Goal: Task Accomplishment & Management: Use online tool/utility

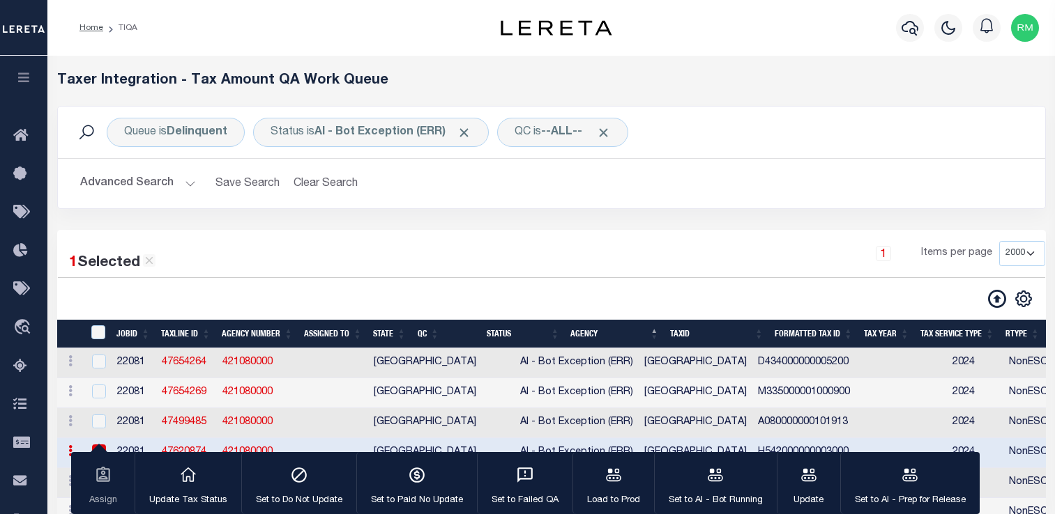
select select "2000"
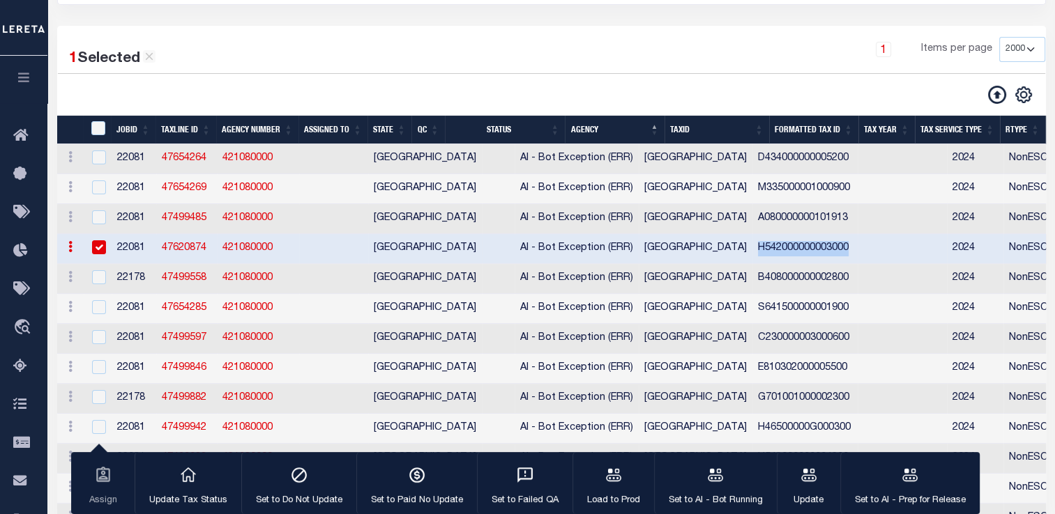
scroll to position [204, 0]
click at [99, 131] on input "TaxID" at bounding box center [98, 128] width 14 height 14
checkbox input "true"
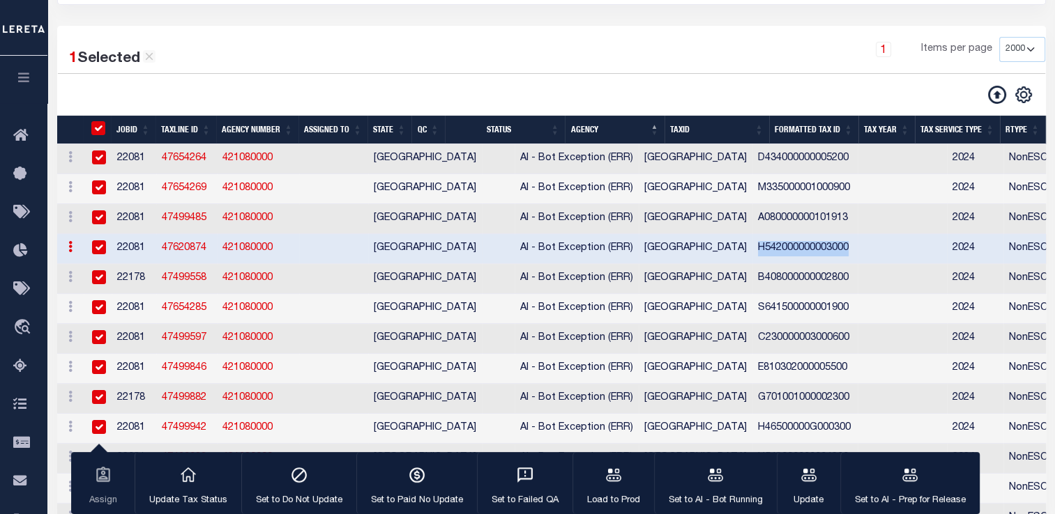
checkbox input "true"
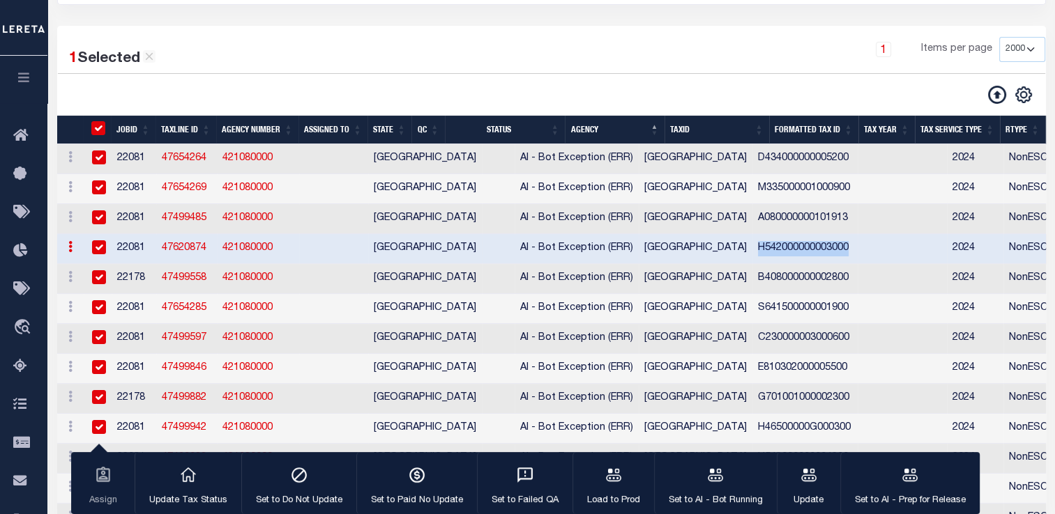
checkbox input "true"
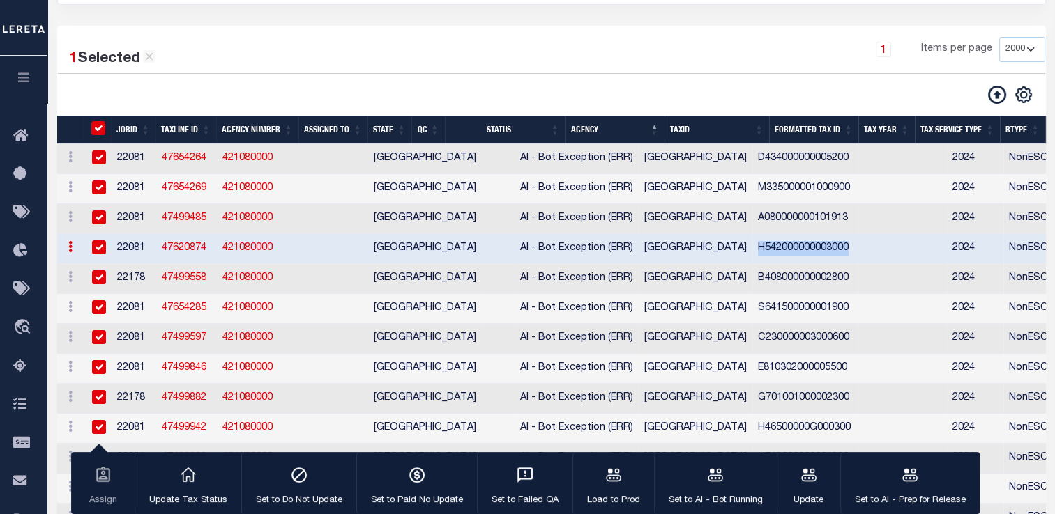
checkbox input "true"
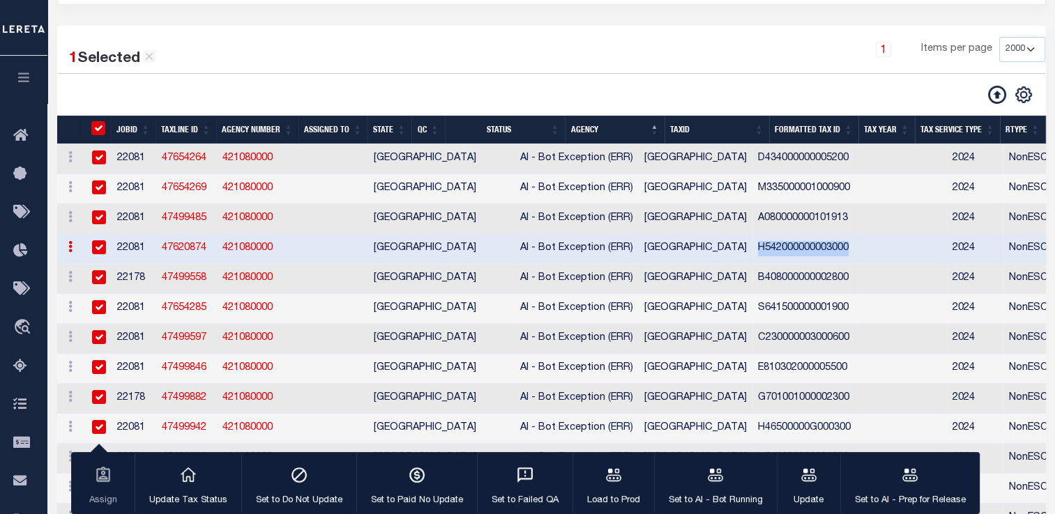
checkbox input "true"
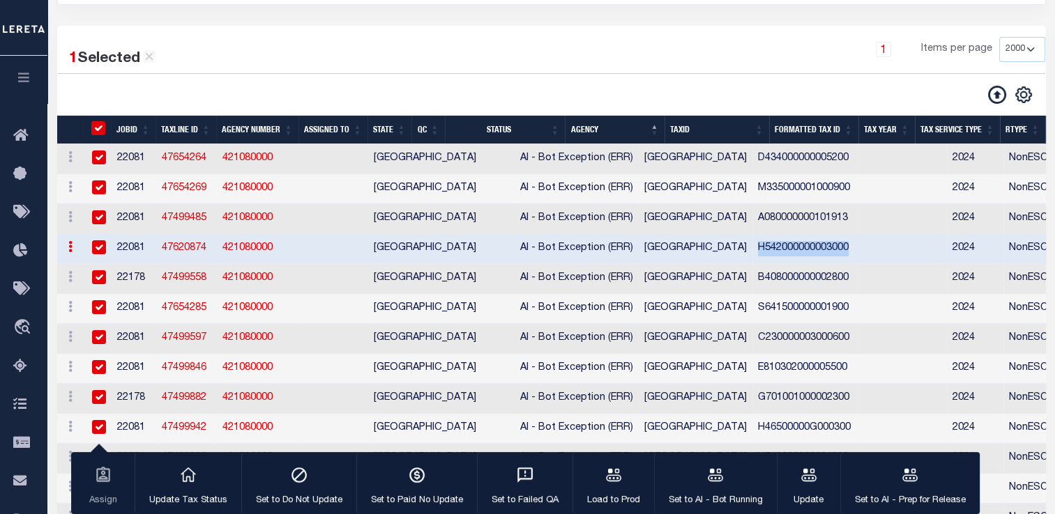
checkbox input "true"
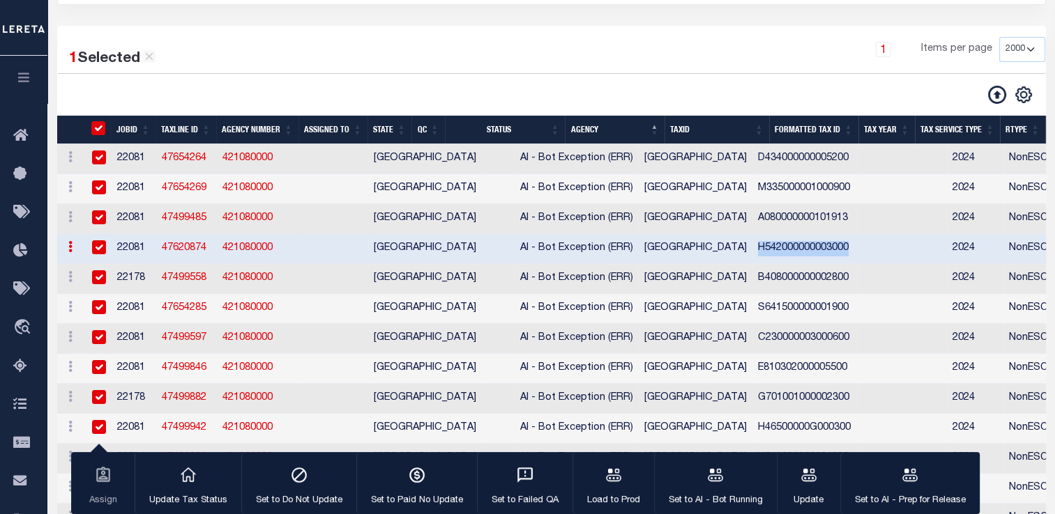
checkbox input "true"
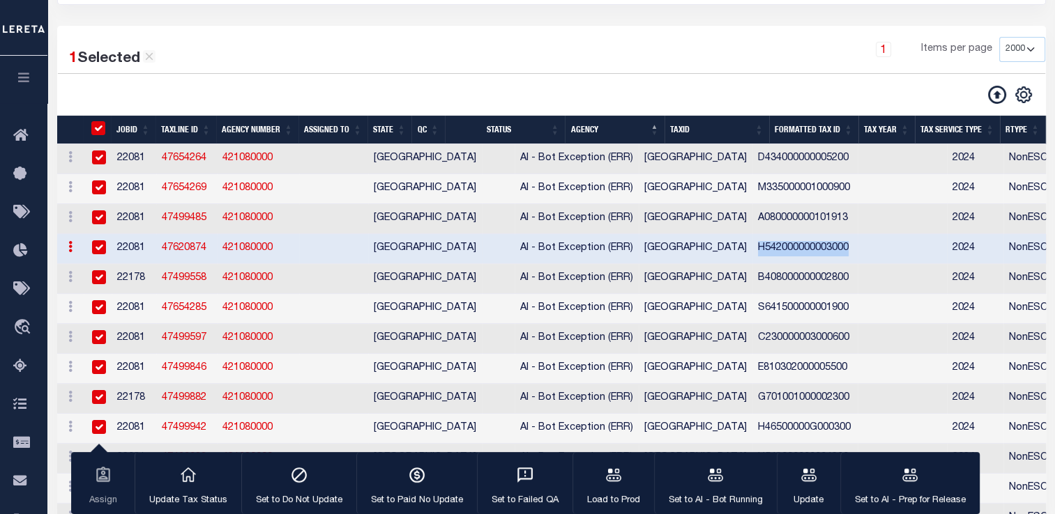
checkbox input "true"
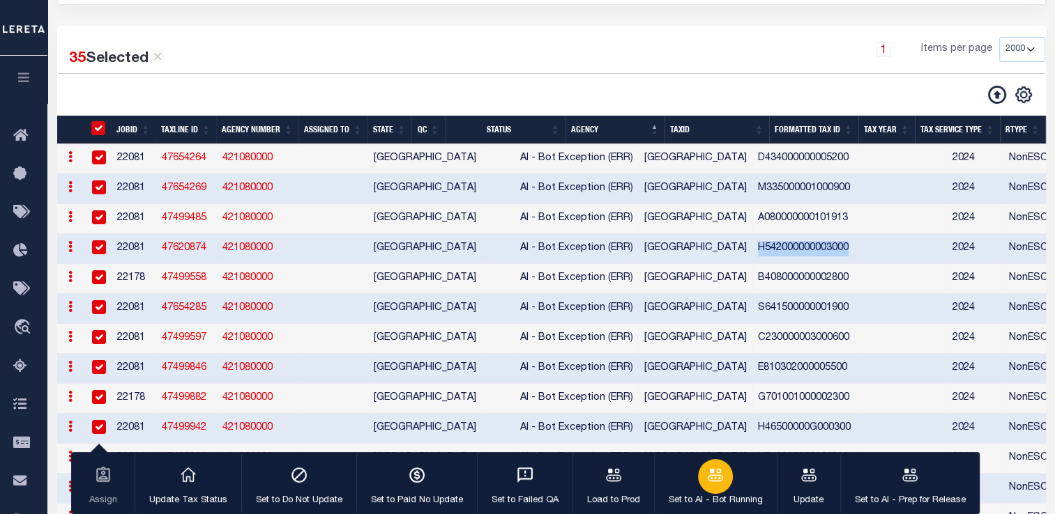
click at [710, 478] on icon "button" at bounding box center [715, 475] width 18 height 18
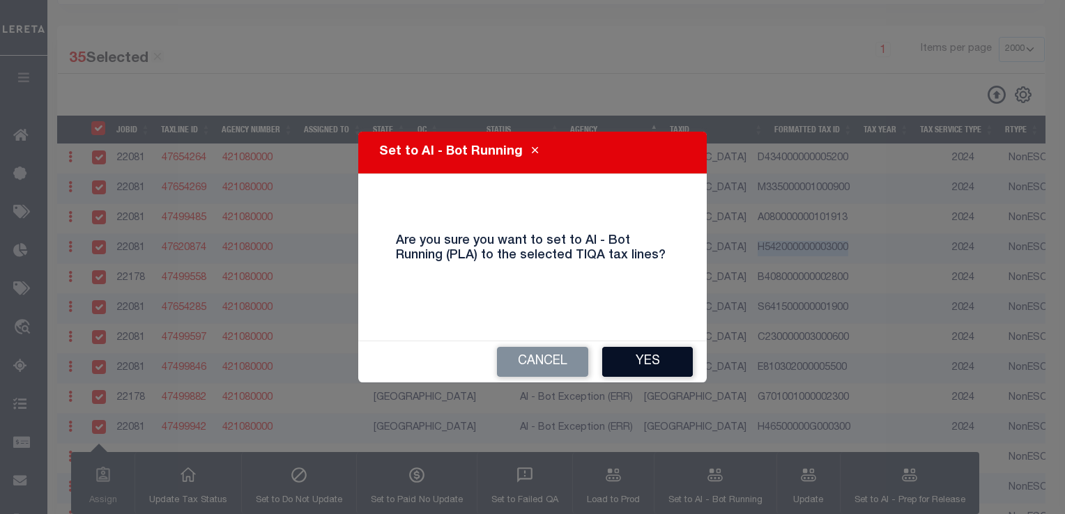
click at [644, 364] on button "Yes" at bounding box center [647, 362] width 91 height 30
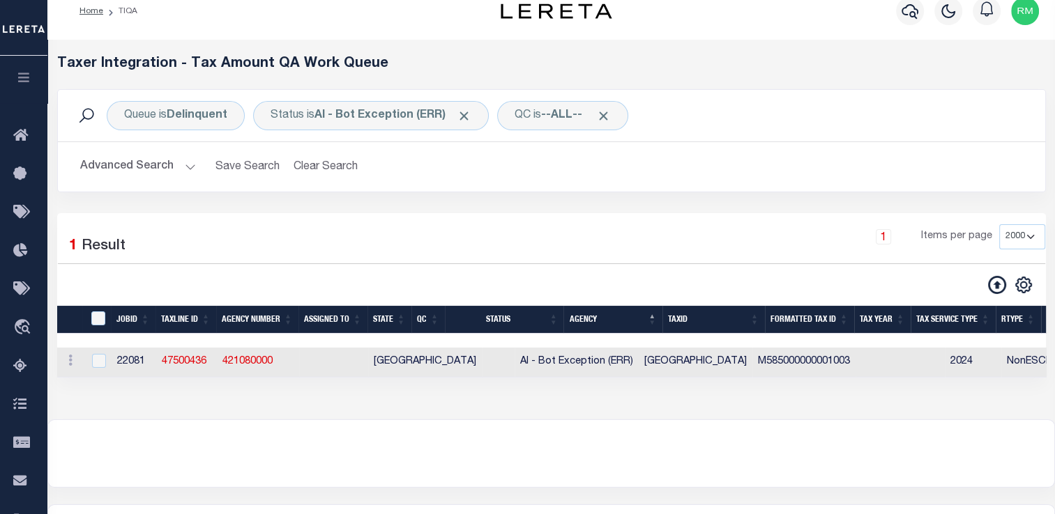
scroll to position [13, 0]
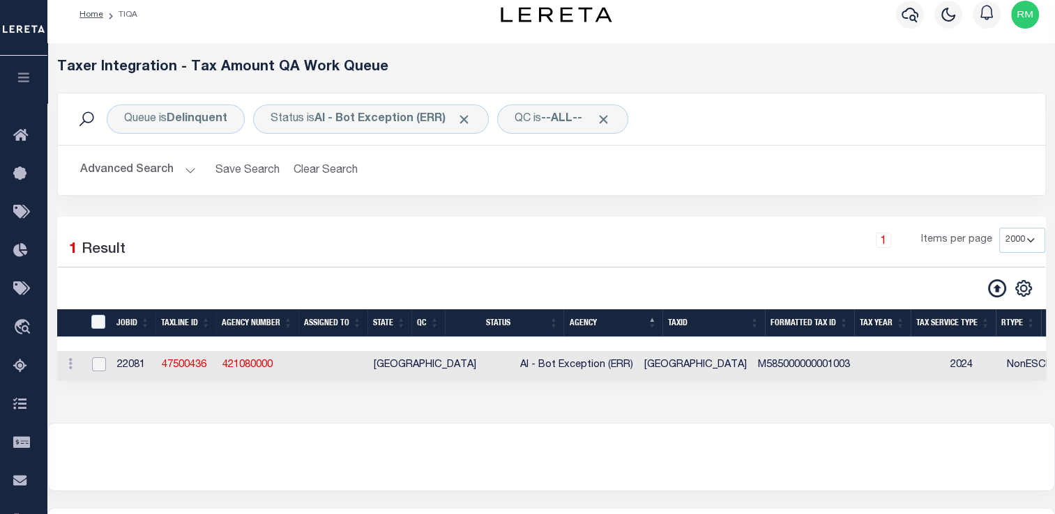
click at [98, 363] on input "checkbox" at bounding box center [99, 365] width 14 height 14
checkbox input "true"
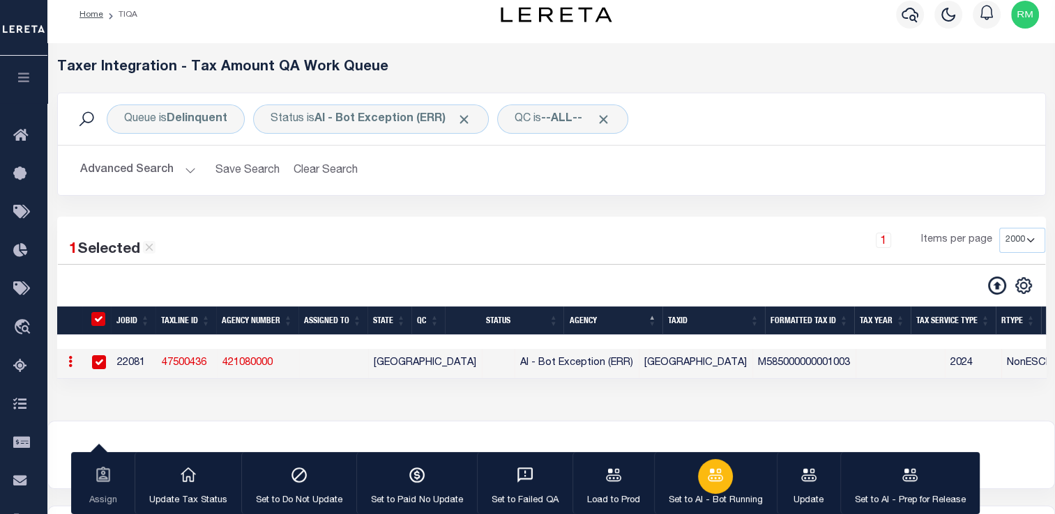
click at [714, 482] on icon "button" at bounding box center [715, 475] width 18 height 18
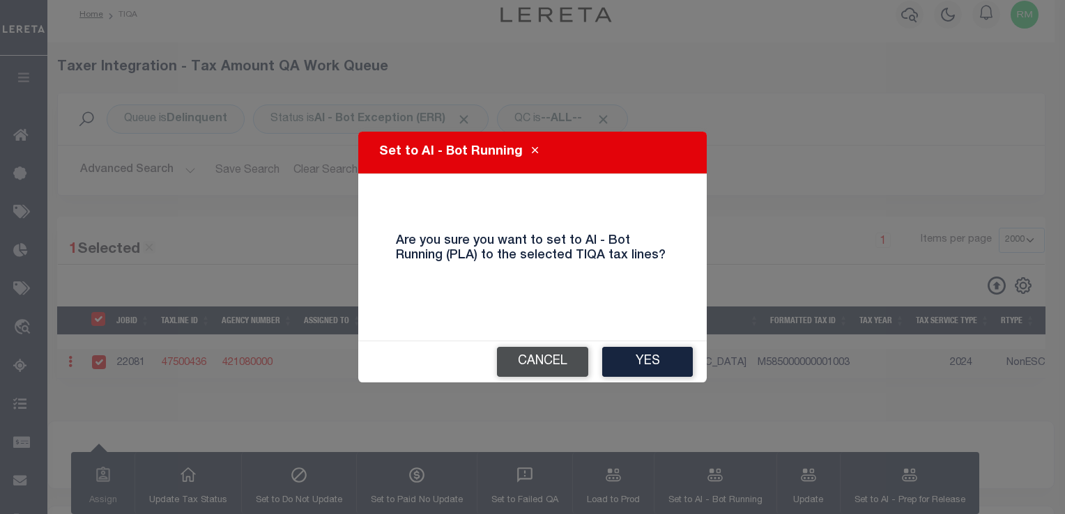
click at [545, 348] on button "Cancel" at bounding box center [542, 362] width 91 height 30
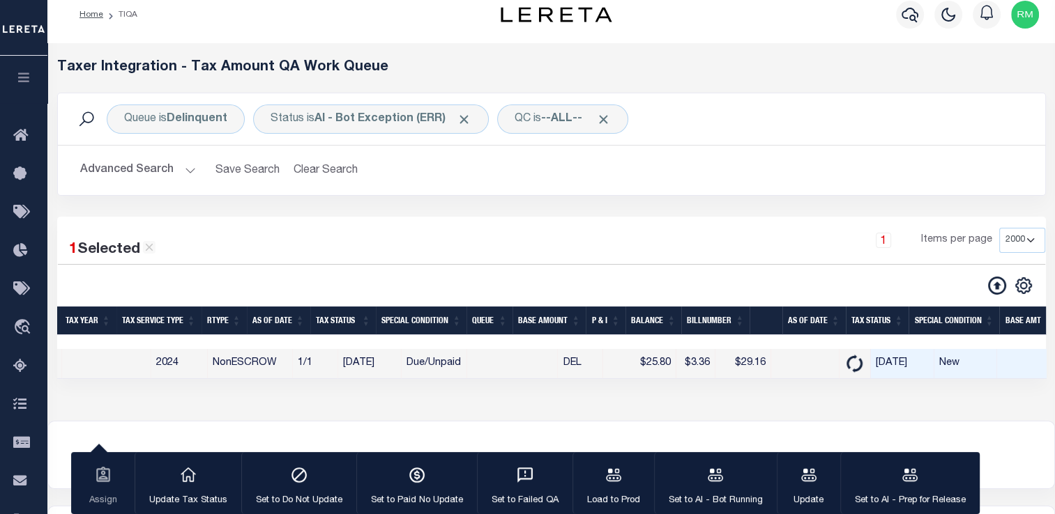
scroll to position [0, 576]
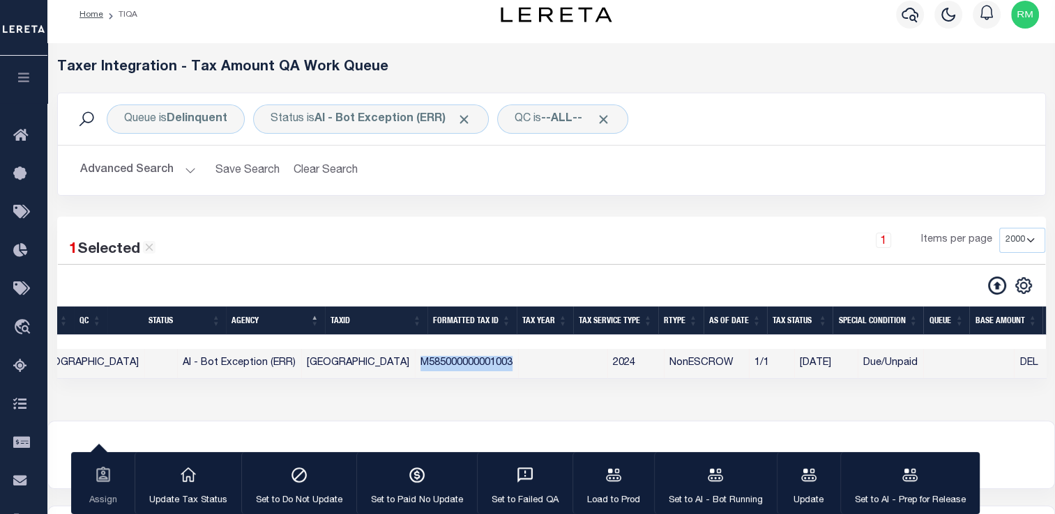
drag, startPoint x: 334, startPoint y: 367, endPoint x: 454, endPoint y: 360, distance: 120.8
click at [454, 360] on tr "ACTIONS View Detail Delete View in [GEOGRAPHIC_DATA] 22081 47500436 421080000 T…" at bounding box center [1012, 364] width 2584 height 30
copy td "M585000000001003"
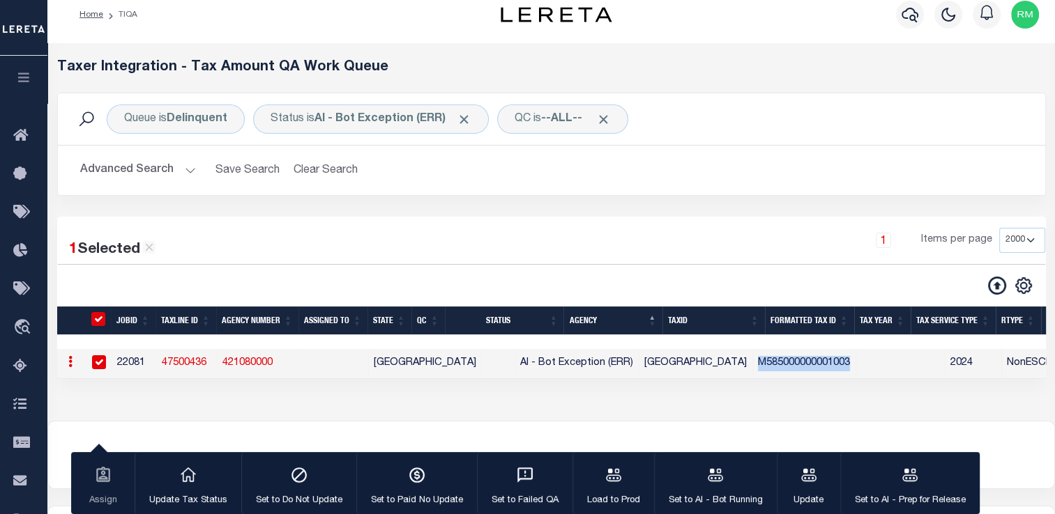
click at [181, 365] on link "47500436" at bounding box center [184, 363] width 45 height 10
checkbox input "false"
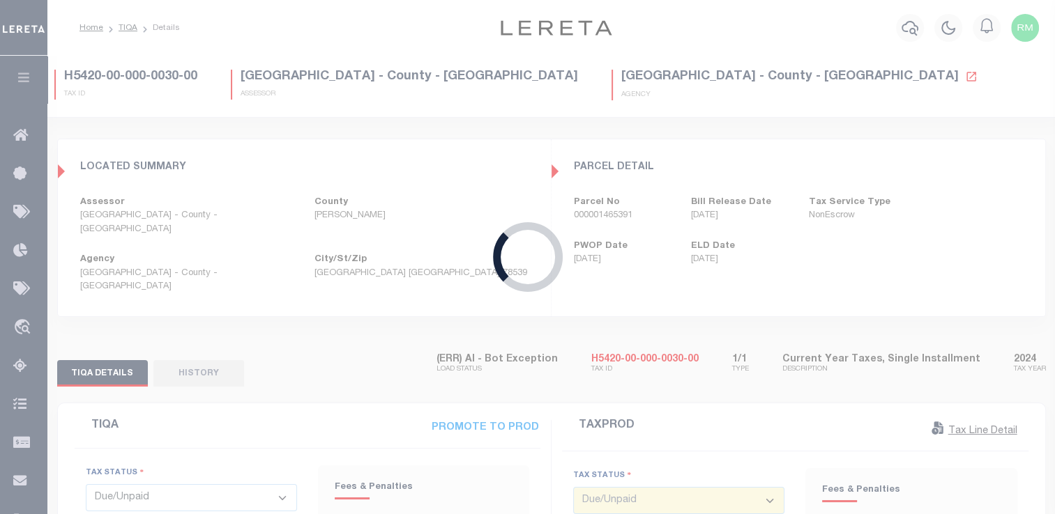
type input "[DATE]"
type input "$25.8"
type input "$0"
select select
type input "[DATE]"
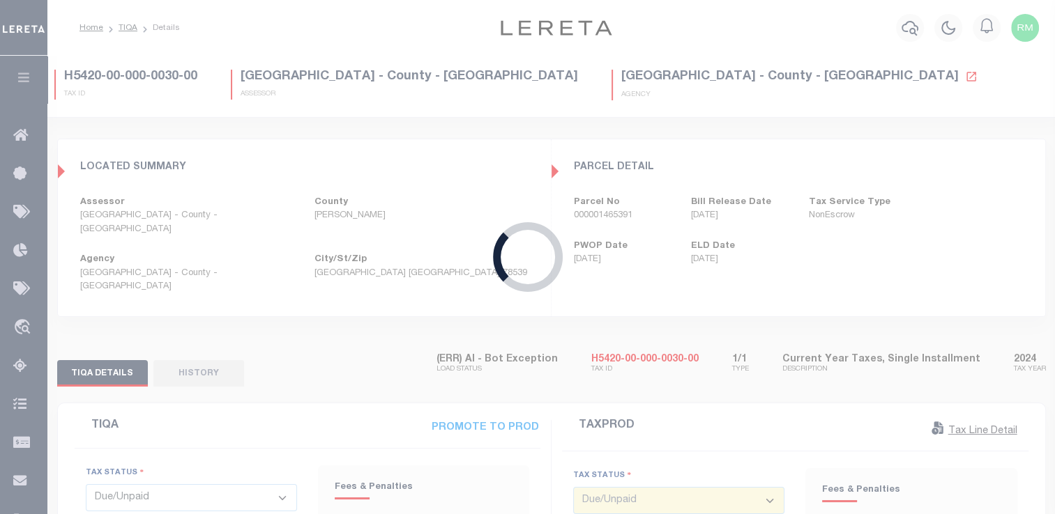
select select "PYD"
select select "NW2"
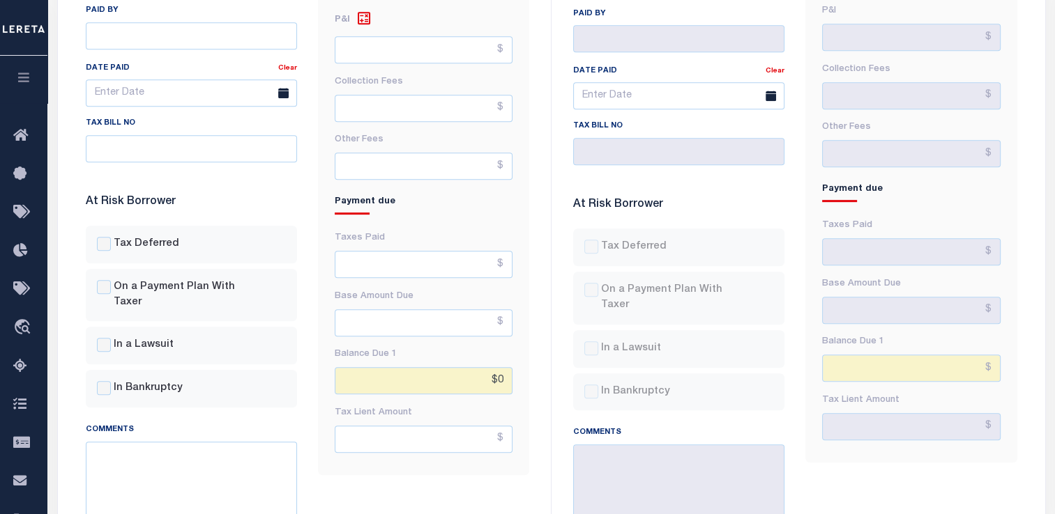
scroll to position [682, 0]
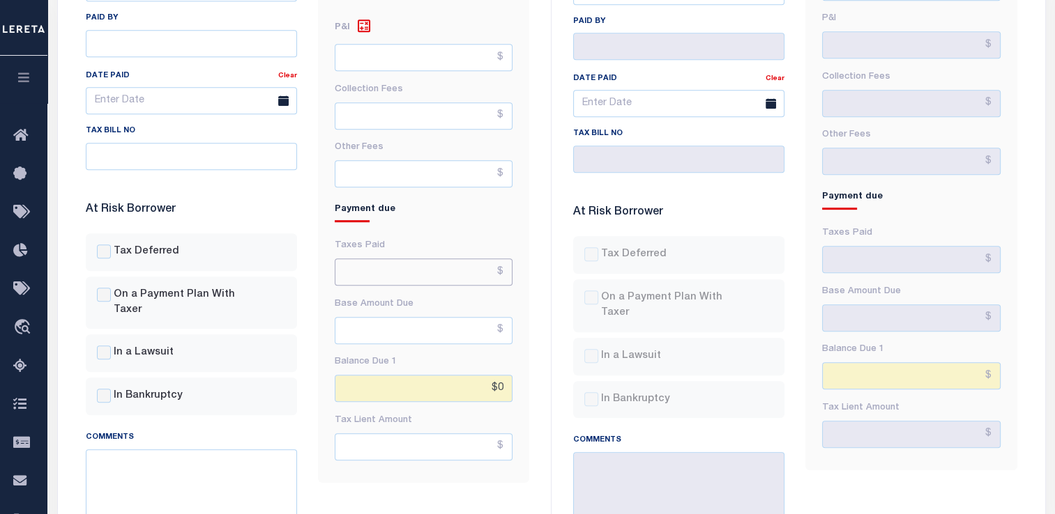
click at [441, 259] on input "text" at bounding box center [424, 272] width 178 height 27
paste input "2"
click at [441, 259] on input "text" at bounding box center [424, 272] width 178 height 27
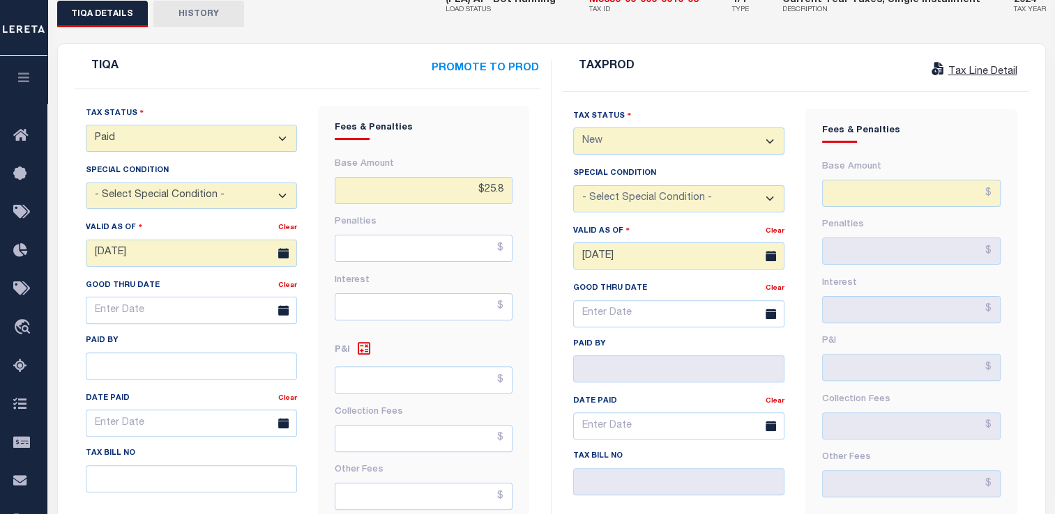
scroll to position [359, 0]
type input "$25.80"
click at [106, 240] on input "[DATE]" at bounding box center [191, 253] width 211 height 27
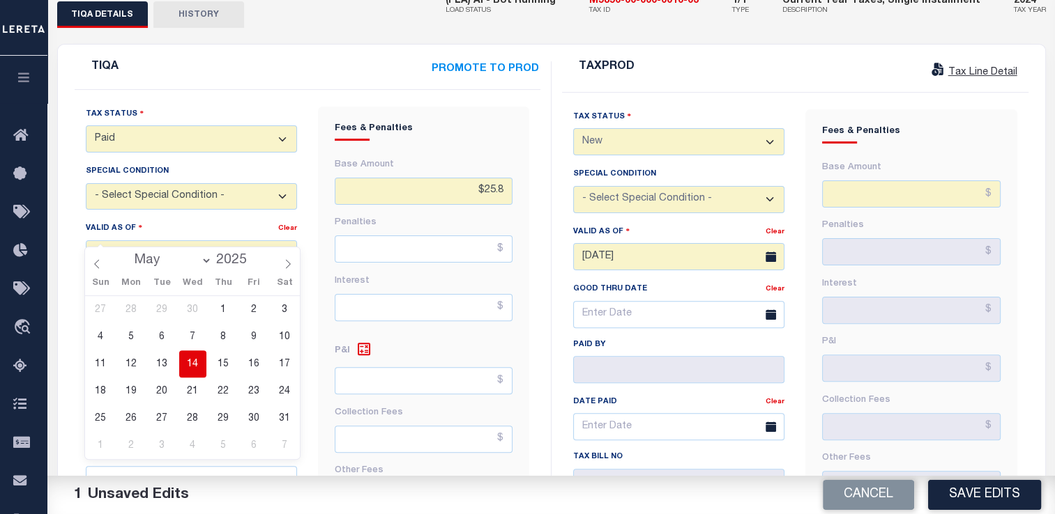
click at [206, 259] on select "January February March April May June July August September October November De…" at bounding box center [169, 261] width 85 height 14
select select "7"
click at [129, 254] on select "January February March April May June July August September October November De…" at bounding box center [169, 261] width 85 height 14
click at [135, 395] on span "18" at bounding box center [131, 391] width 27 height 27
type input "[DATE]"
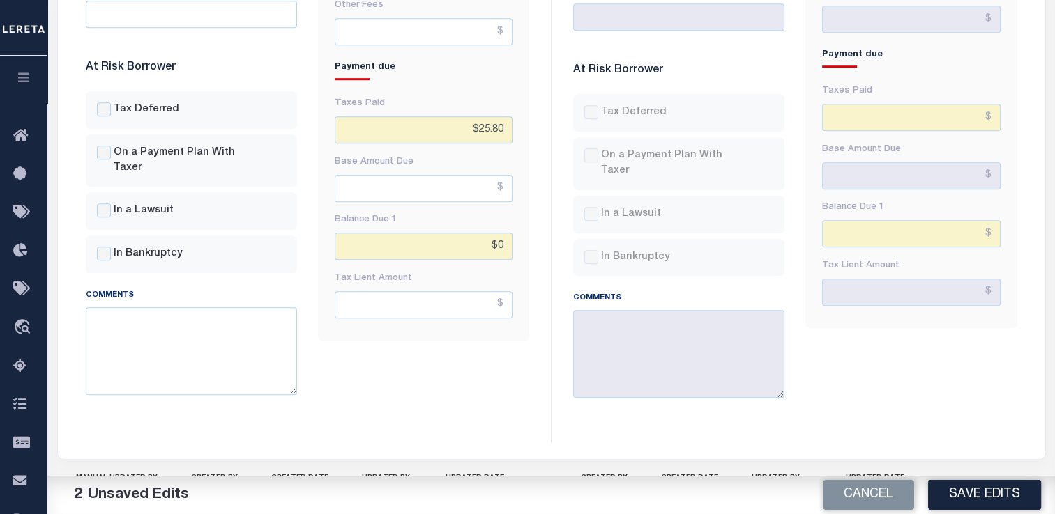
scroll to position [958, 0]
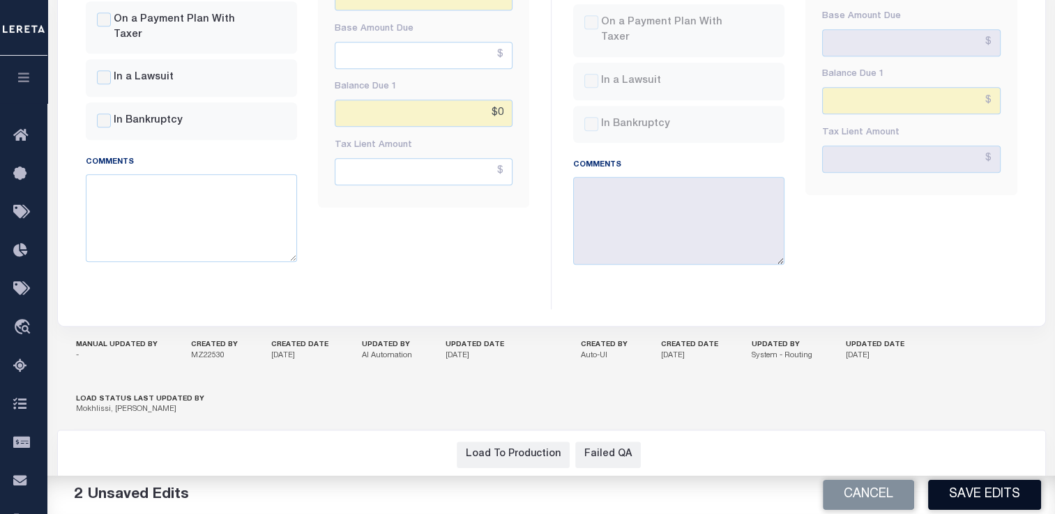
click at [969, 492] on button "Save Edits" at bounding box center [984, 495] width 113 height 30
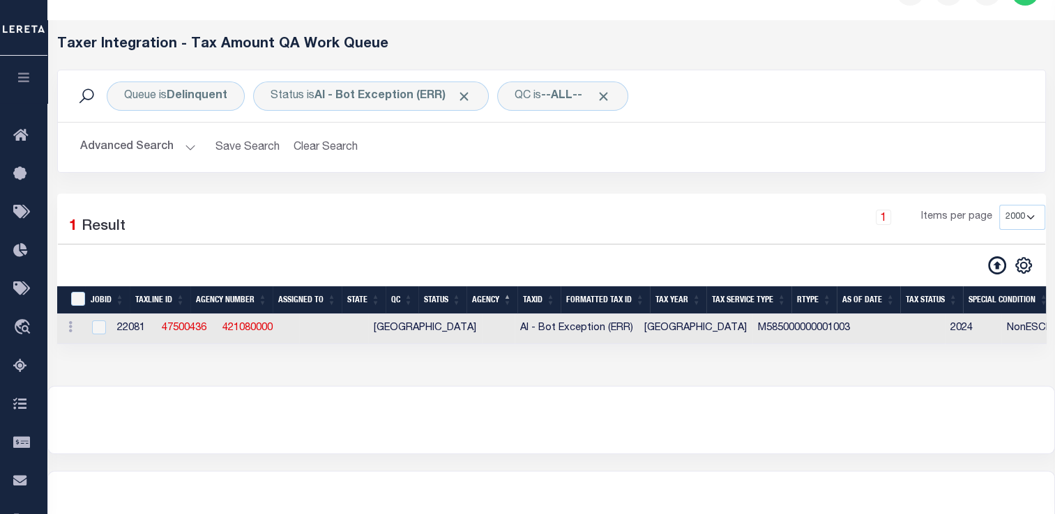
scroll to position [13, 0]
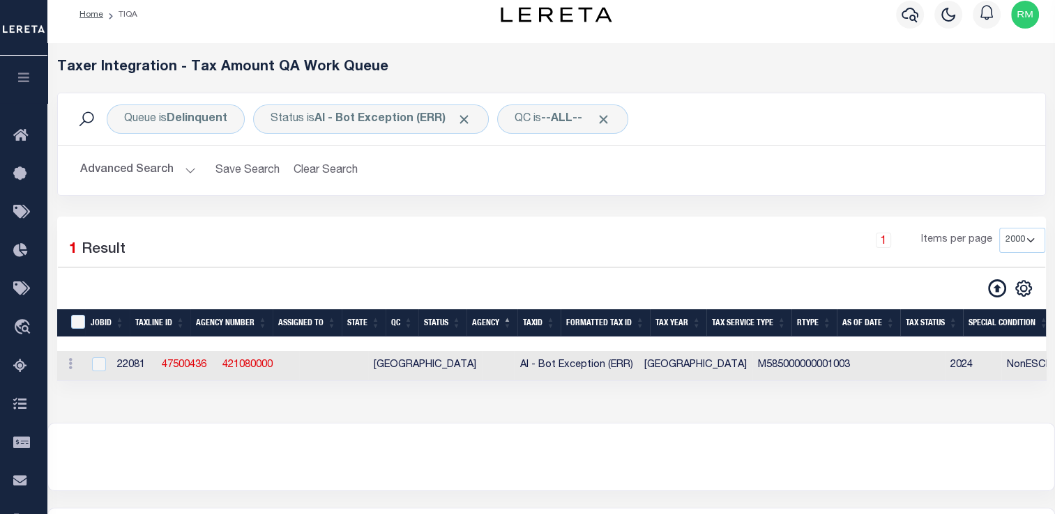
select select "2000"
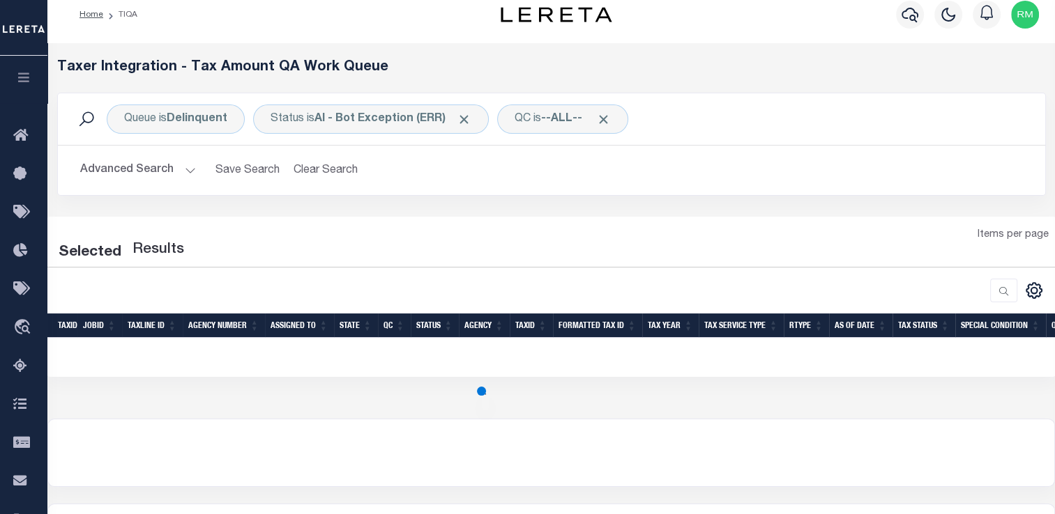
select select "2000"
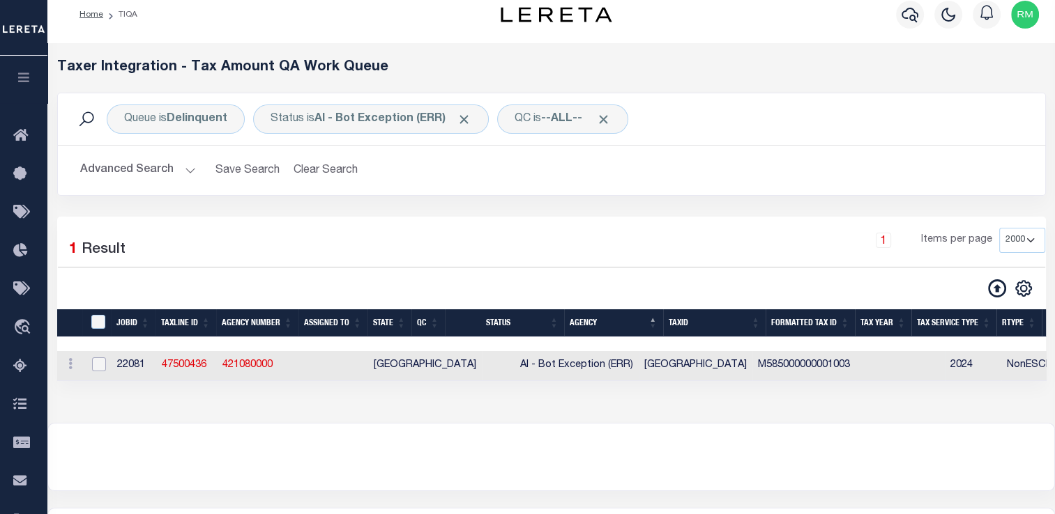
click at [99, 363] on input "checkbox" at bounding box center [99, 365] width 14 height 14
checkbox input "true"
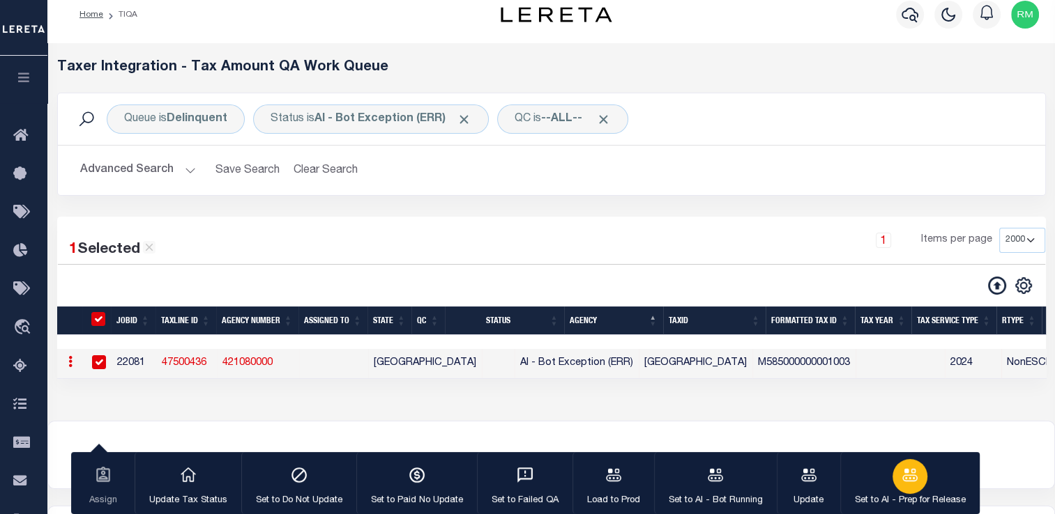
click at [892, 476] on div "button" at bounding box center [909, 476] width 35 height 35
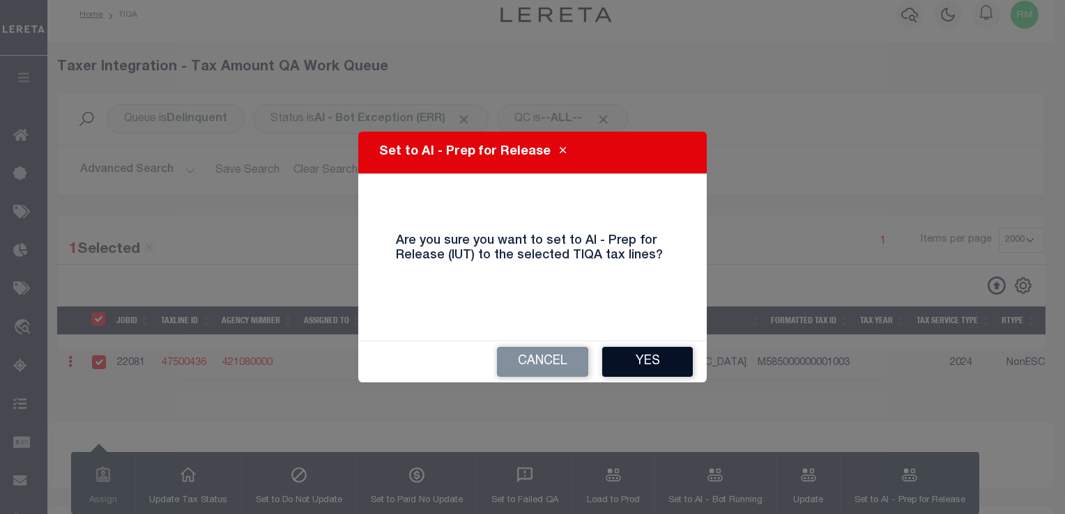
click at [638, 362] on button "Yes" at bounding box center [647, 362] width 91 height 30
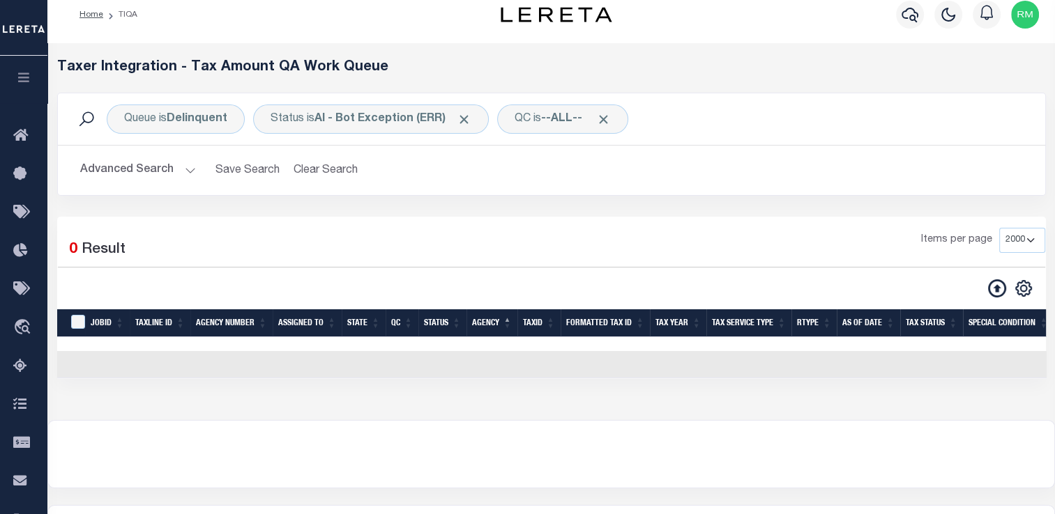
click at [143, 178] on button "Advanced Search" at bounding box center [138, 170] width 116 height 27
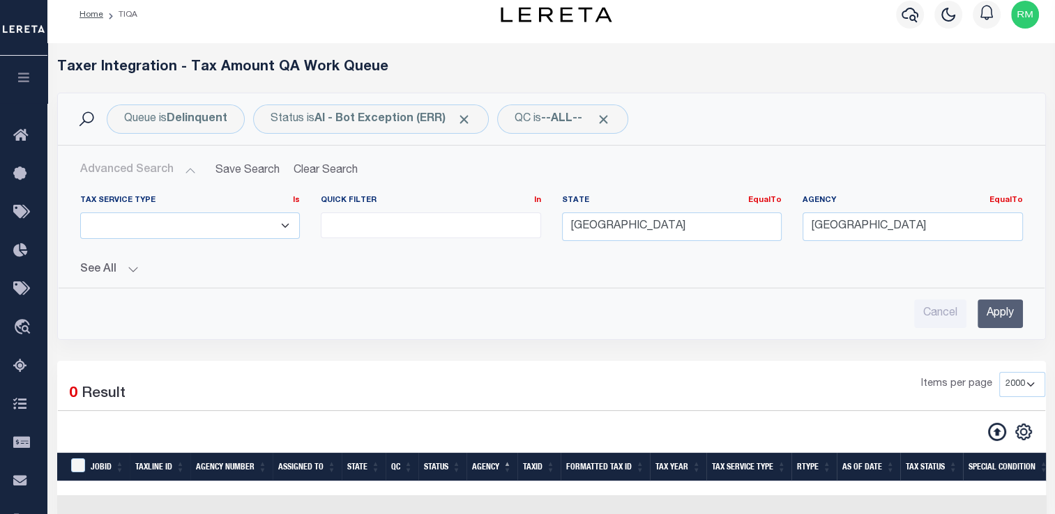
click at [986, 321] on input "Apply" at bounding box center [999, 314] width 45 height 29
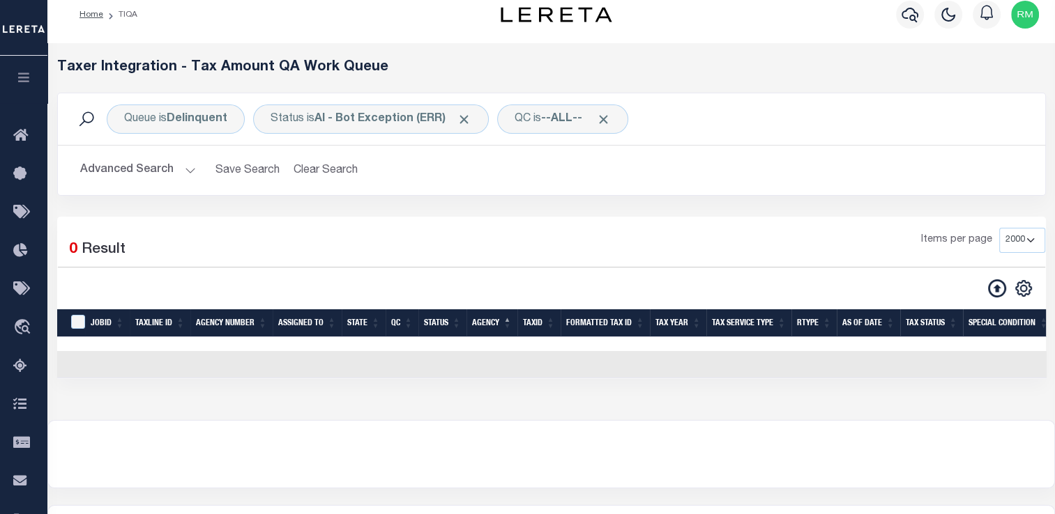
click at [119, 169] on button "Advanced Search" at bounding box center [138, 170] width 116 height 27
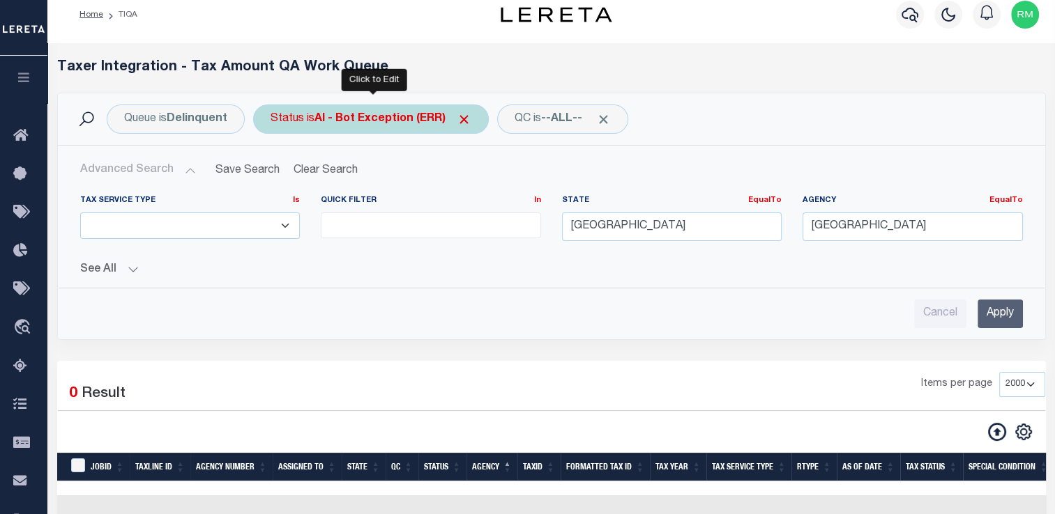
click at [375, 129] on div "Status is AI - Bot Exception (ERR)" at bounding box center [371, 119] width 236 height 29
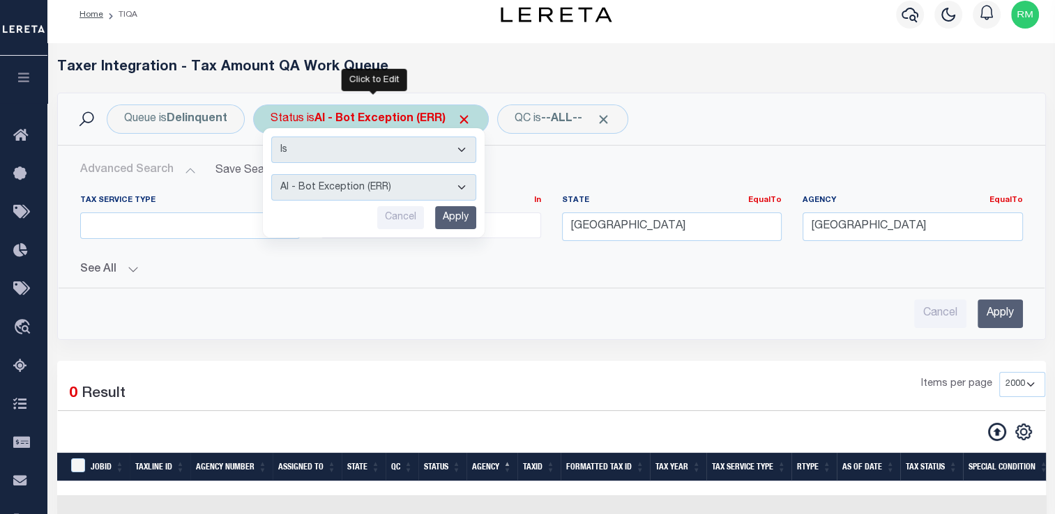
click at [368, 188] on select "AI - Bot Exception (ERR) AI - Bot Running (PLA) AI - Failed QA (FQA) AI - Prep …" at bounding box center [373, 187] width 205 height 26
select select "MZT"
click at [271, 174] on select "AI - Bot Exception (ERR) AI - Bot Running (PLA) AI - Failed QA (FQA) AI - Prep …" at bounding box center [373, 187] width 205 height 26
click at [454, 214] on input "Apply" at bounding box center [455, 217] width 41 height 23
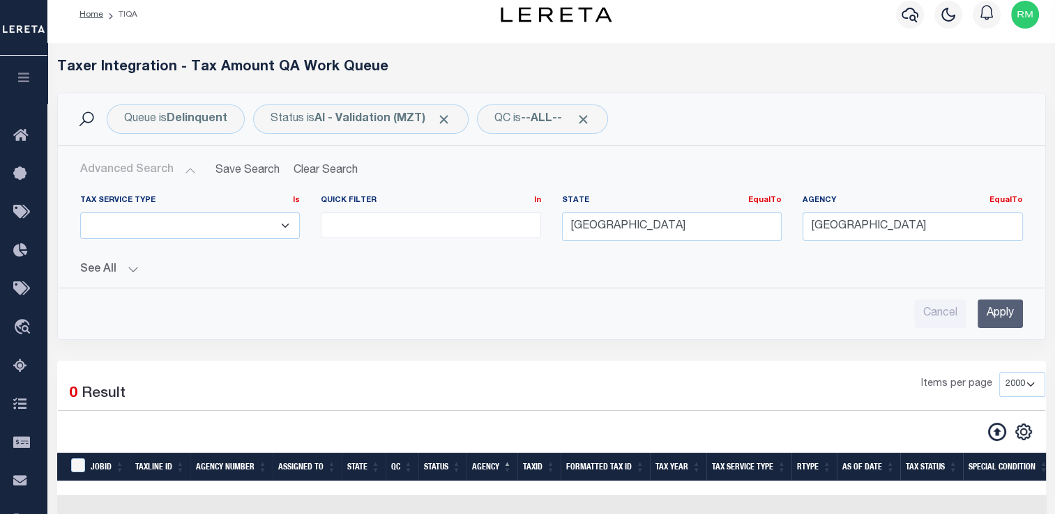
click at [1003, 323] on input "Apply" at bounding box center [999, 314] width 45 height 29
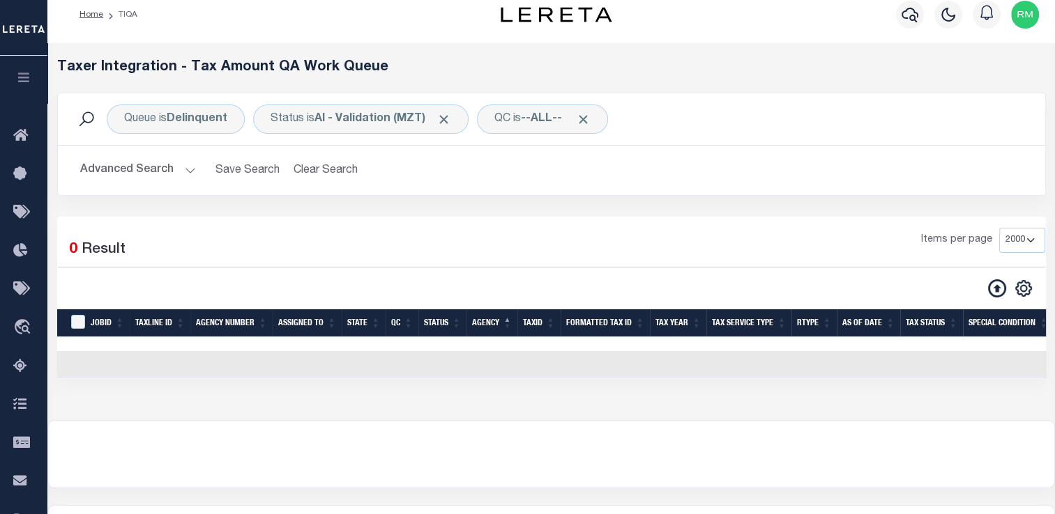
scroll to position [82, 0]
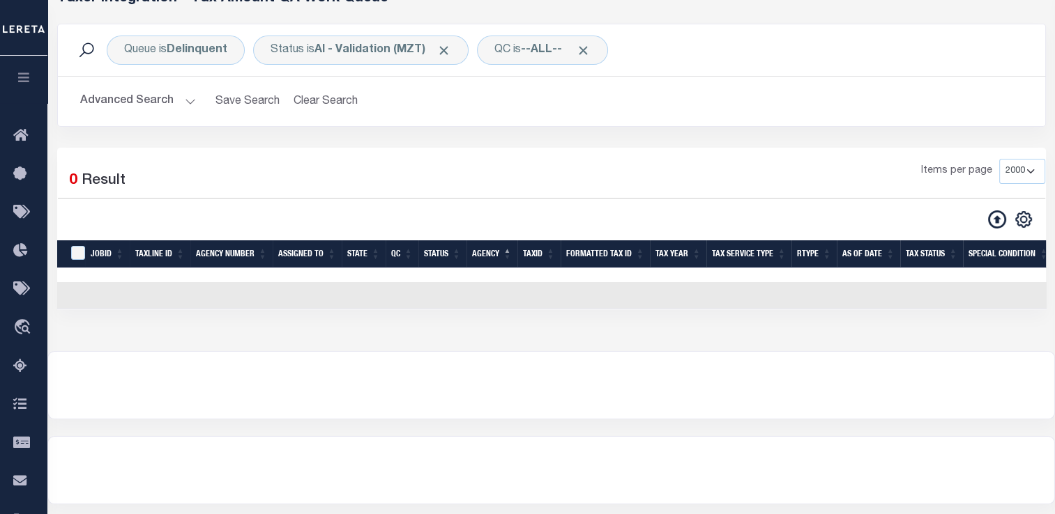
click at [152, 105] on button "Advanced Search" at bounding box center [138, 101] width 116 height 27
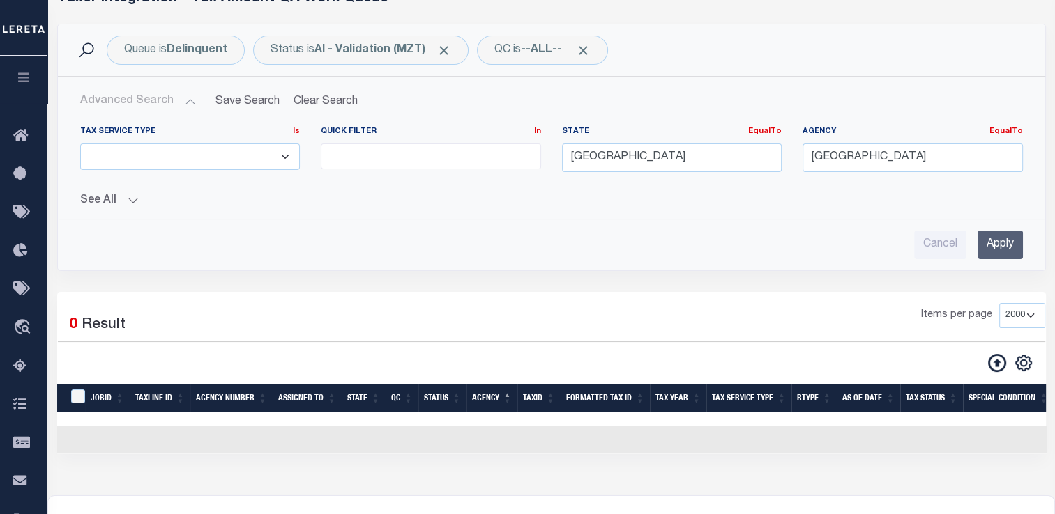
click at [986, 245] on input "Apply" at bounding box center [999, 245] width 45 height 29
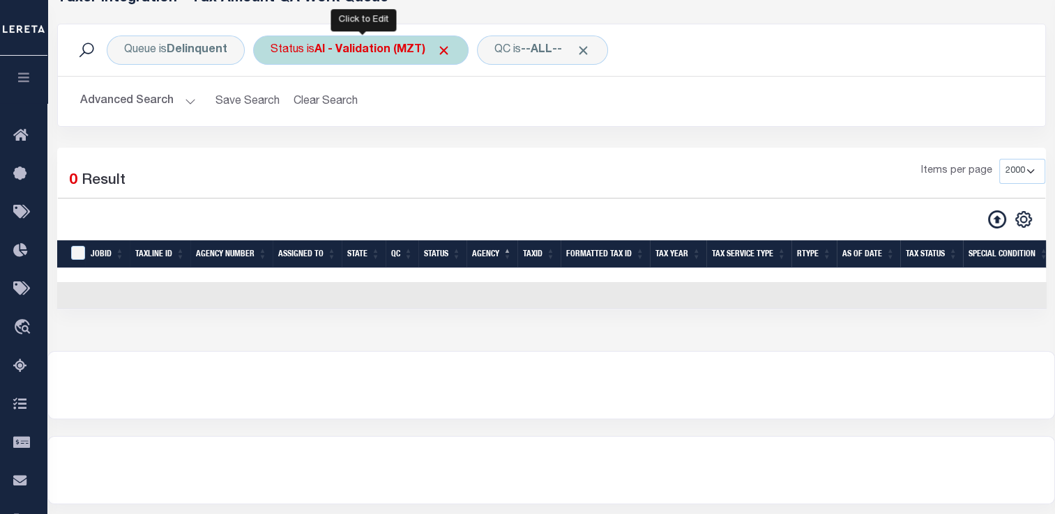
click at [346, 56] on div "Status is AI - Validation (MZT)" at bounding box center [360, 50] width 215 height 29
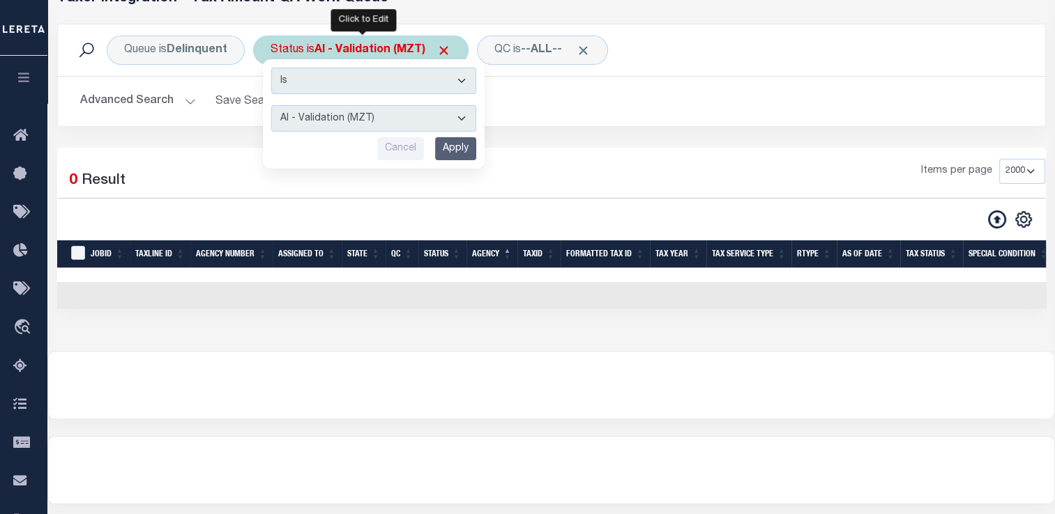
click at [346, 116] on select "AI - Bot Exception (ERR) AI - Bot Running (PLA) AI - Failed QA (FQA) AI - Prep …" at bounding box center [373, 118] width 205 height 26
select select "DNU"
click at [271, 105] on select "AI - Bot Exception (ERR) AI - Bot Running (PLA) AI - Failed QA (FQA) AI - Prep …" at bounding box center [373, 118] width 205 height 26
click at [450, 145] on input "Apply" at bounding box center [455, 148] width 41 height 23
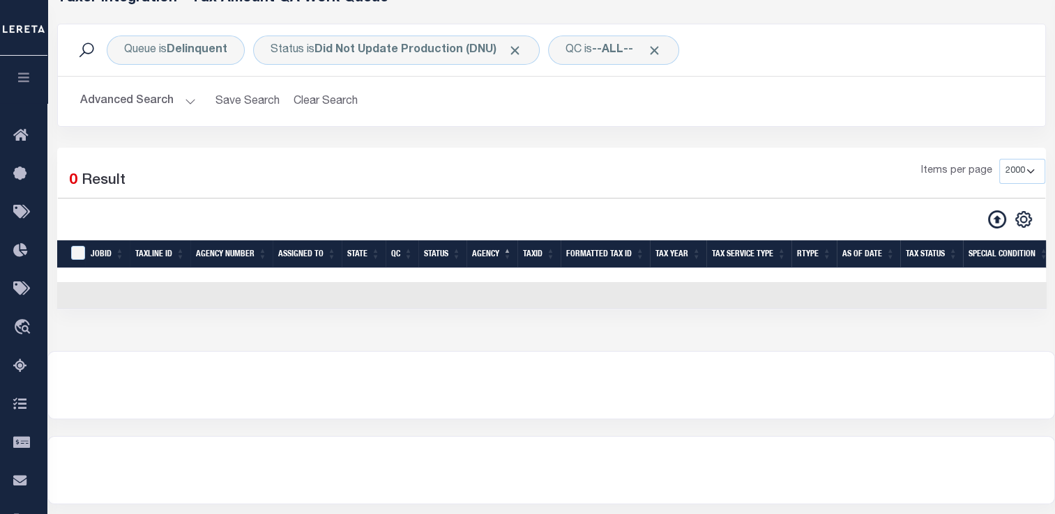
click at [162, 105] on button "Advanced Search" at bounding box center [138, 101] width 116 height 27
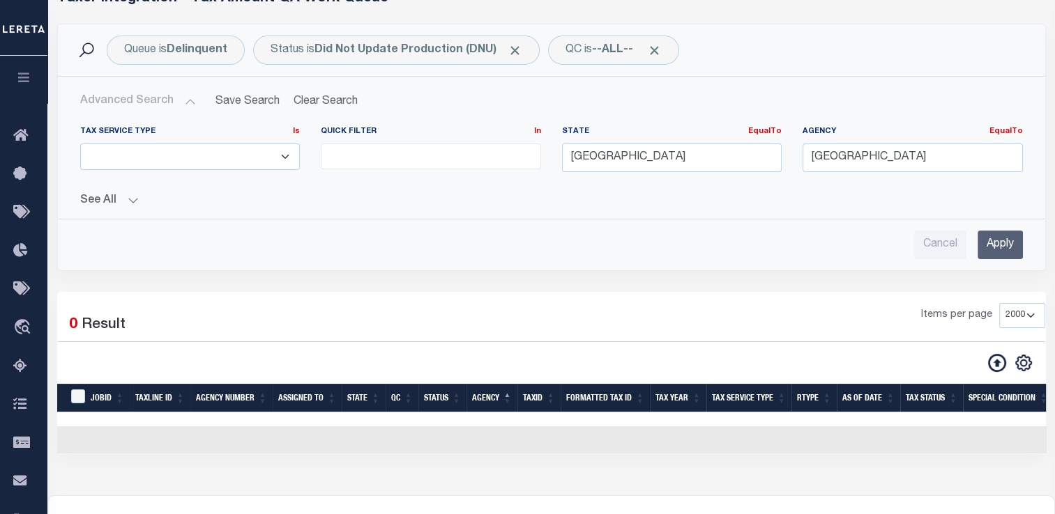
click at [993, 247] on input "Apply" at bounding box center [999, 245] width 45 height 29
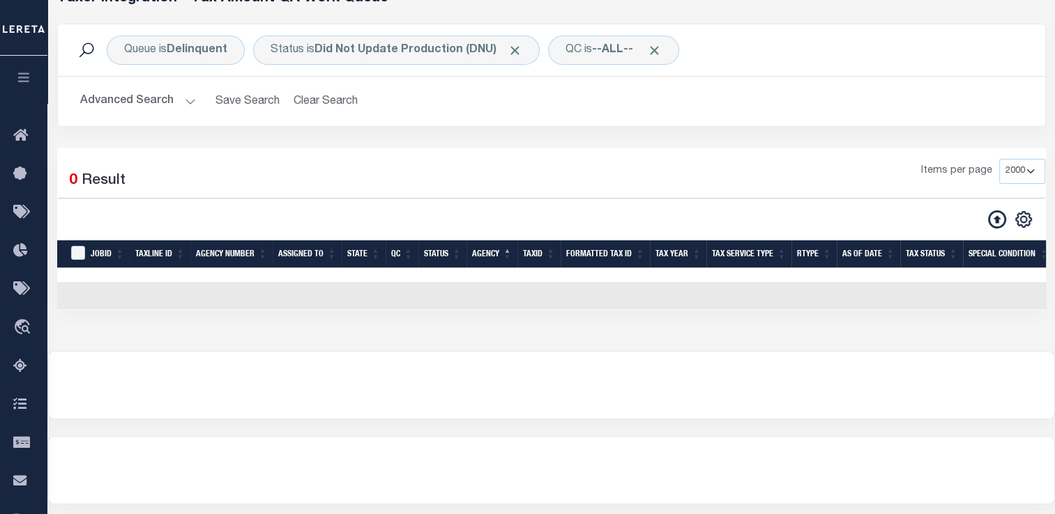
click at [186, 105] on button "Advanced Search" at bounding box center [138, 101] width 116 height 27
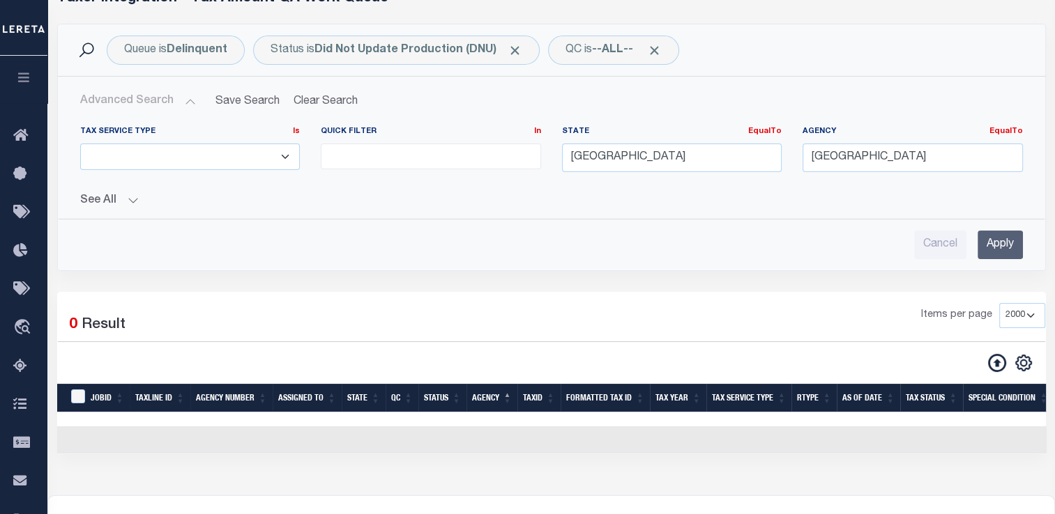
click at [999, 244] on input "Apply" at bounding box center [999, 245] width 45 height 29
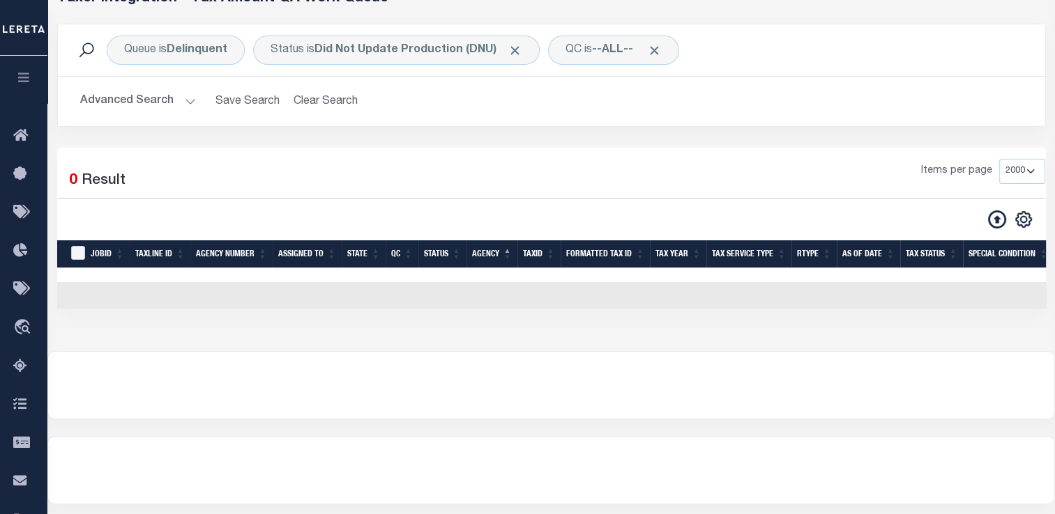
click at [105, 101] on button "Advanced Search" at bounding box center [138, 101] width 116 height 27
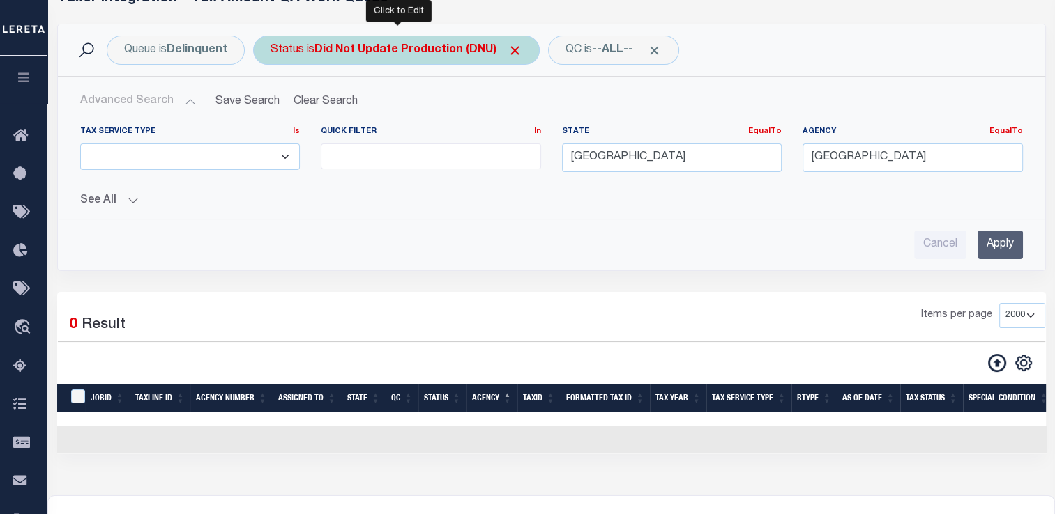
click at [378, 51] on b "Did Not Update Production (DNU)" at bounding box center [418, 50] width 208 height 11
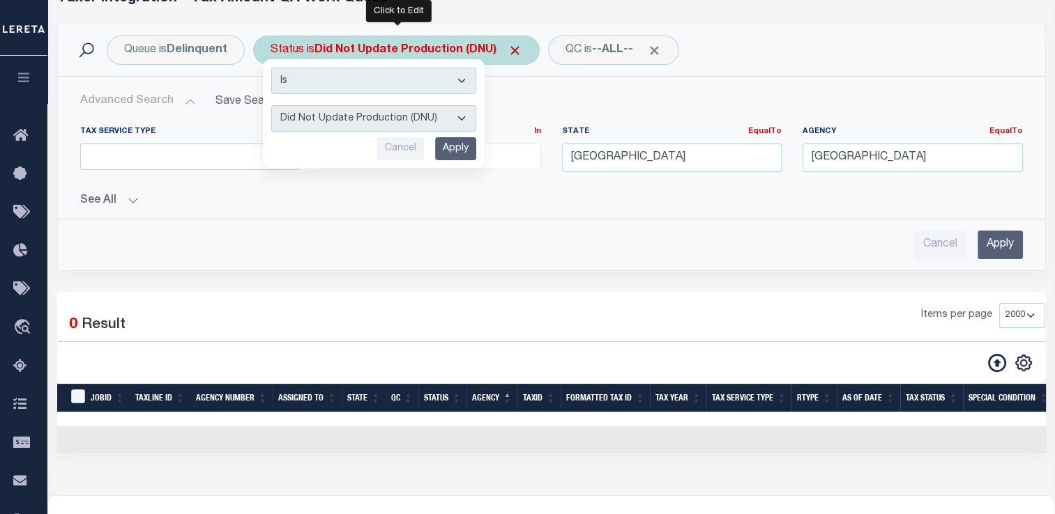
click at [354, 116] on select "AI - Bot Exception (ERR) AI - Bot Running (PLA) AI - Failed QA (FQA) AI - Prep …" at bounding box center [373, 118] width 205 height 26
select select "PLA"
click at [271, 105] on select "AI - Bot Exception (ERR) AI - Bot Running (PLA) AI - Failed QA (FQA) AI - Prep …" at bounding box center [373, 118] width 205 height 26
click at [438, 144] on input "Apply" at bounding box center [455, 148] width 41 height 23
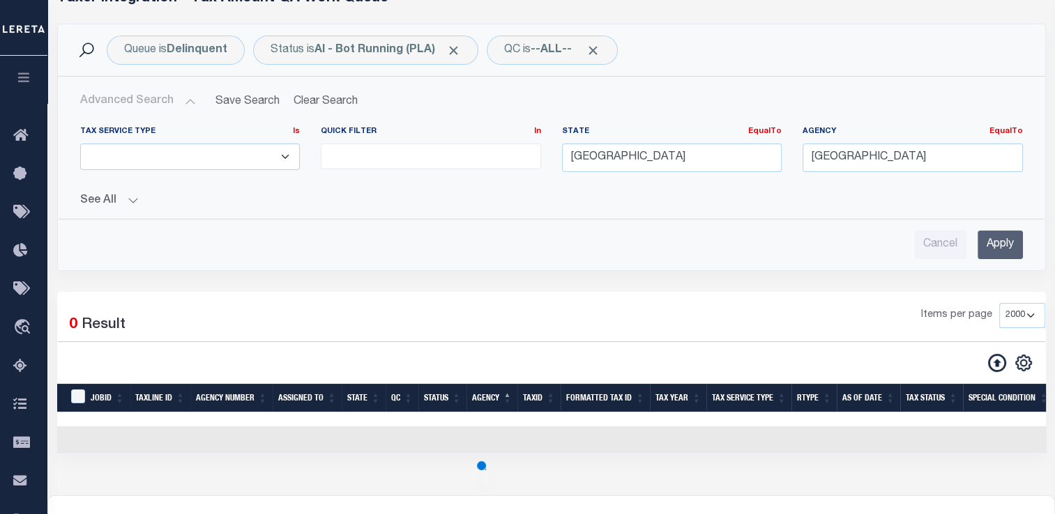
click at [996, 255] on input "Apply" at bounding box center [999, 245] width 45 height 29
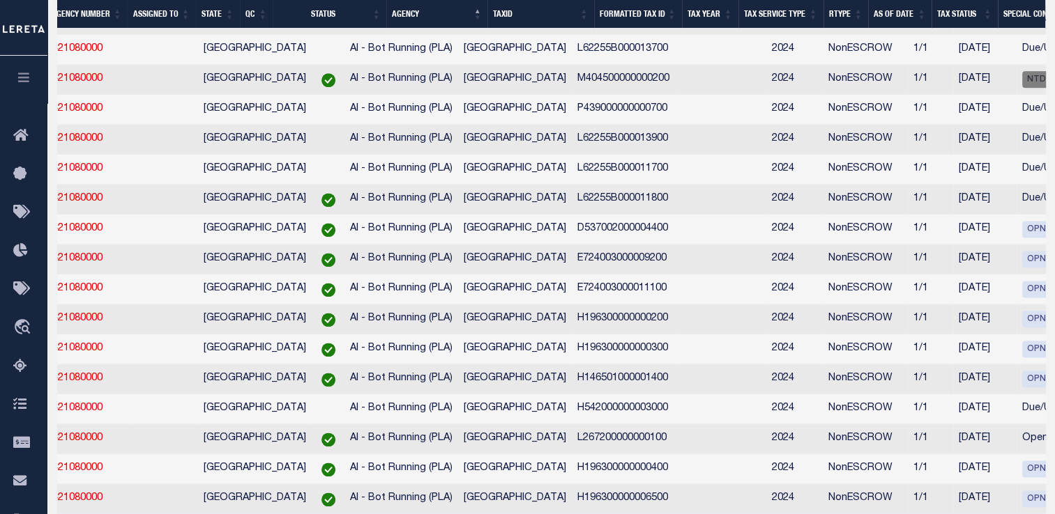
scroll to position [43, 0]
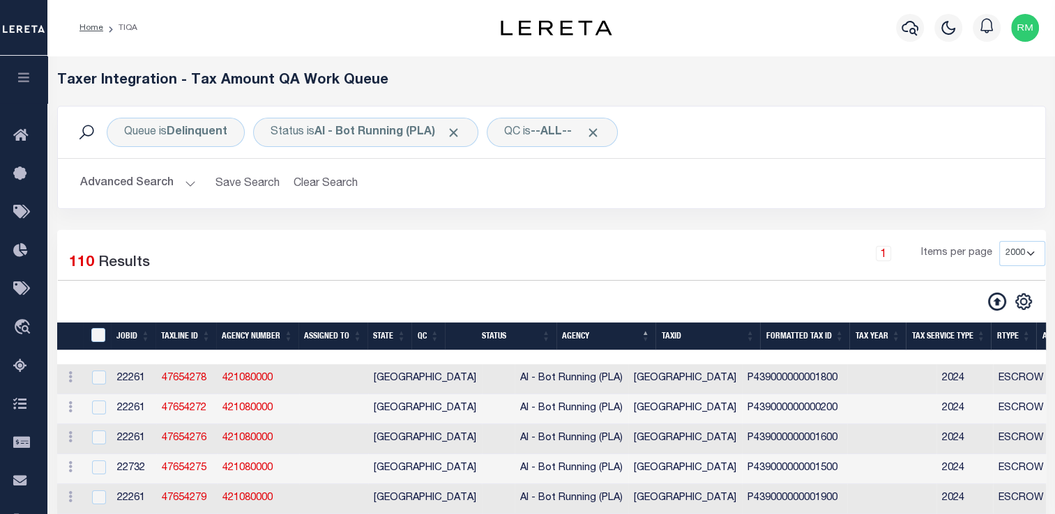
click at [100, 172] on button "Advanced Search" at bounding box center [138, 183] width 116 height 27
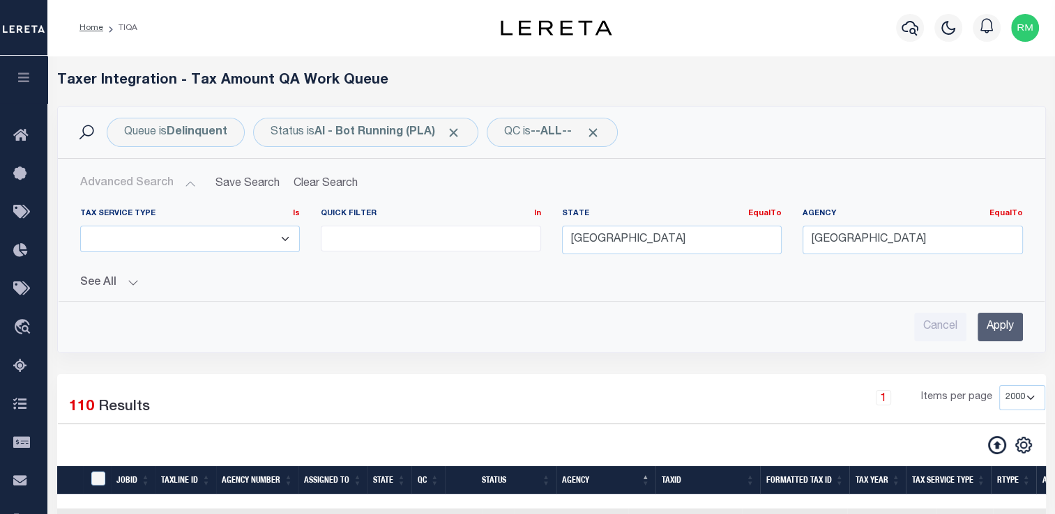
click at [142, 284] on button "See All" at bounding box center [551, 283] width 942 height 13
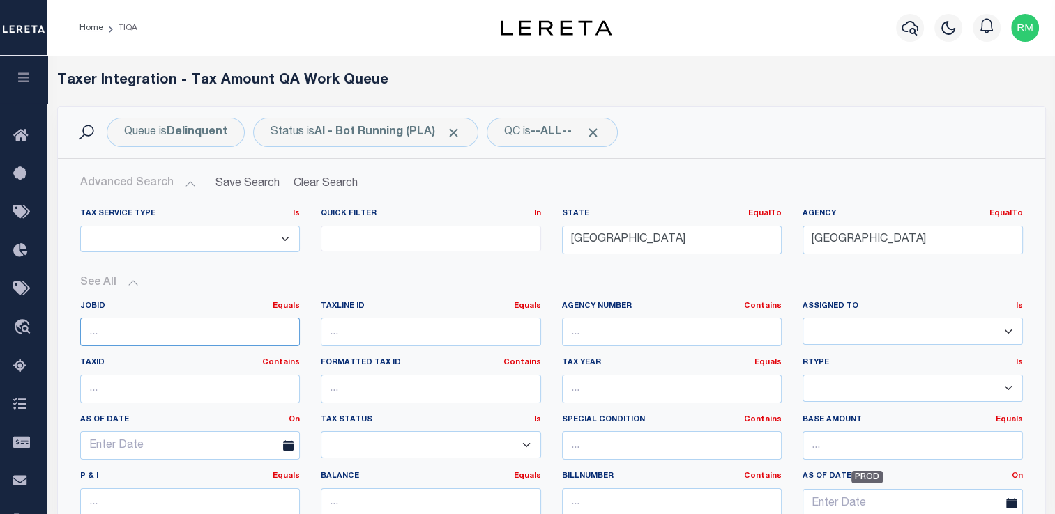
click at [148, 331] on input "number" at bounding box center [190, 332] width 220 height 29
paste input "26505"
click at [148, 331] on input "26505" at bounding box center [190, 332] width 220 height 29
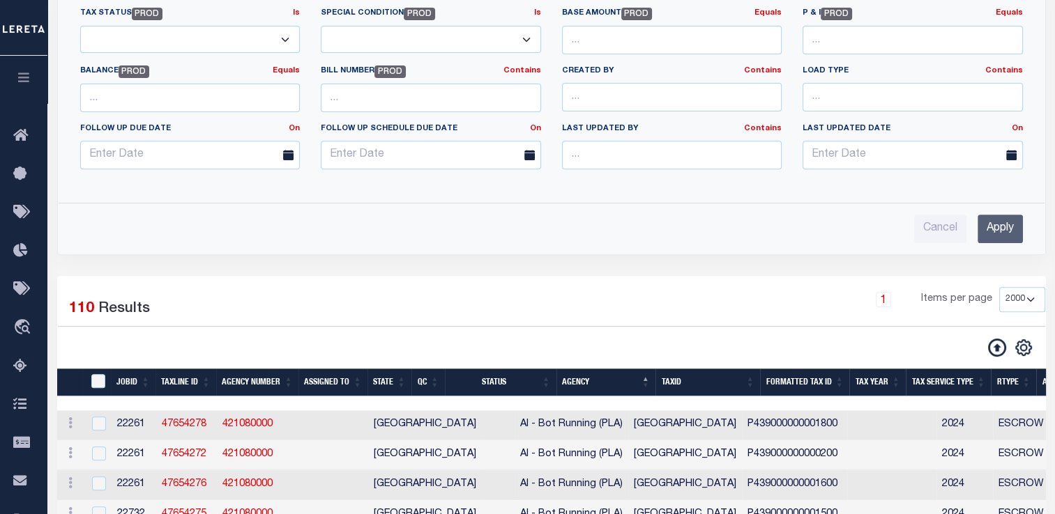
type input "26505"
click at [1003, 229] on input "Apply" at bounding box center [999, 229] width 45 height 29
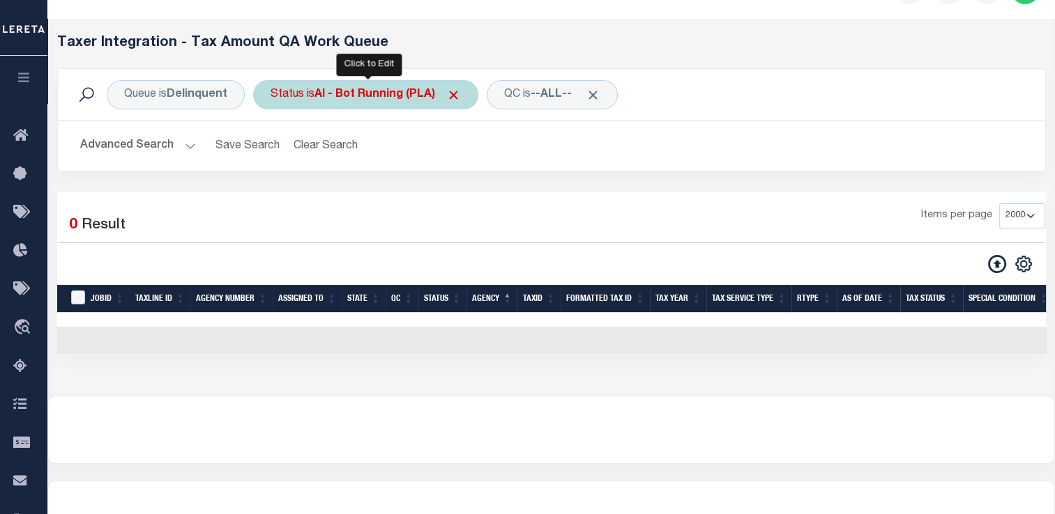
click at [337, 106] on div "Status is AI - Bot Running (PLA)" at bounding box center [365, 94] width 225 height 29
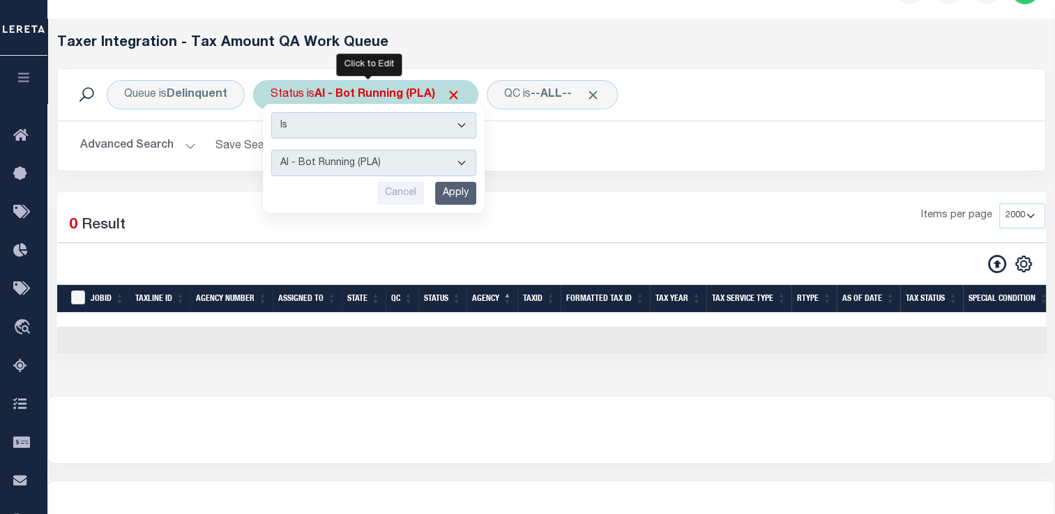
click at [341, 158] on select "AI - Bot Exception (ERR) AI - Bot Running (PLA) AI - Failed QA (FQA) AI - Prep …" at bounding box center [373, 163] width 205 height 26
select select "MZT"
click at [271, 150] on select "AI - Bot Exception (ERR) AI - Bot Running (PLA) AI - Failed QA (FQA) AI - Prep …" at bounding box center [373, 163] width 205 height 26
click at [450, 204] on input "Apply" at bounding box center [455, 193] width 41 height 23
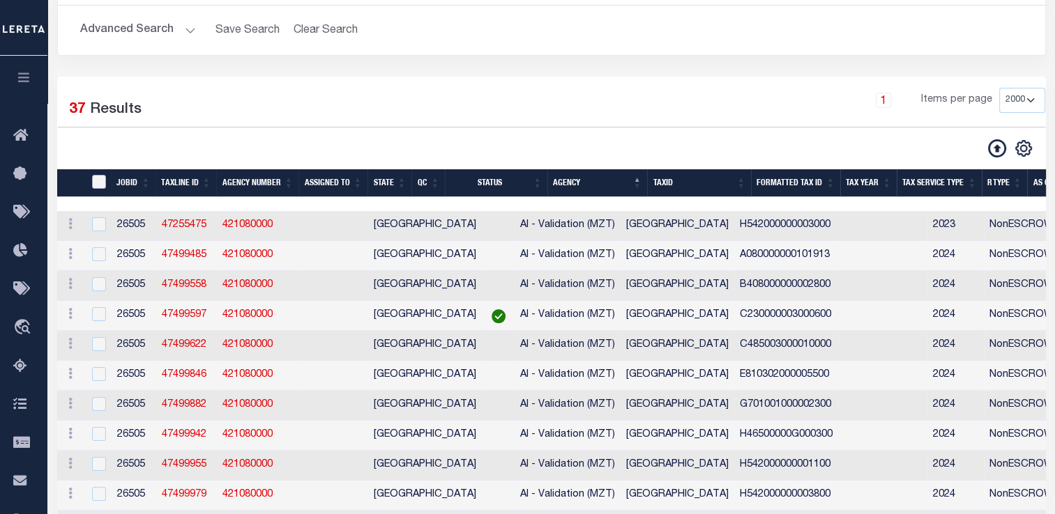
click at [100, 180] on input "TaxID" at bounding box center [99, 182] width 14 height 14
checkbox input "true"
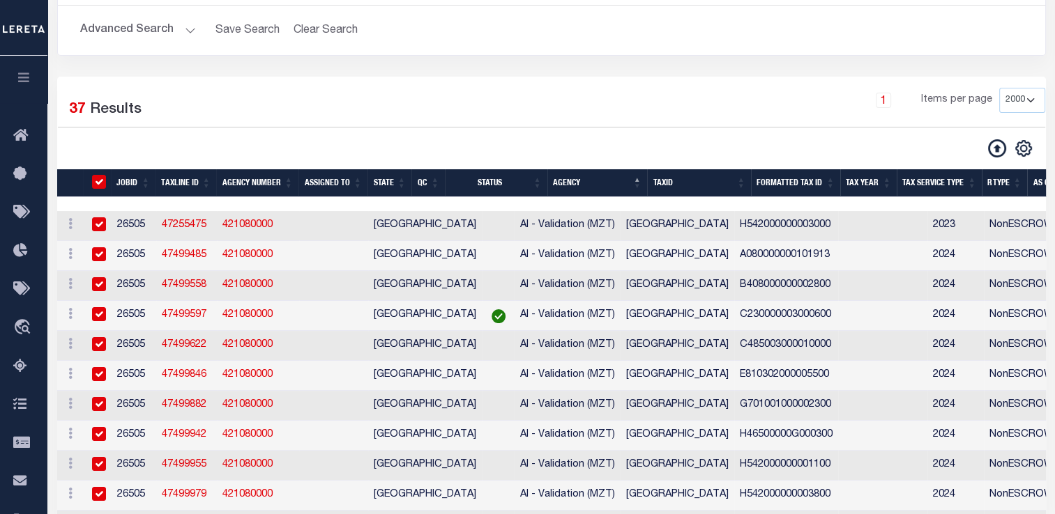
checkbox input "true"
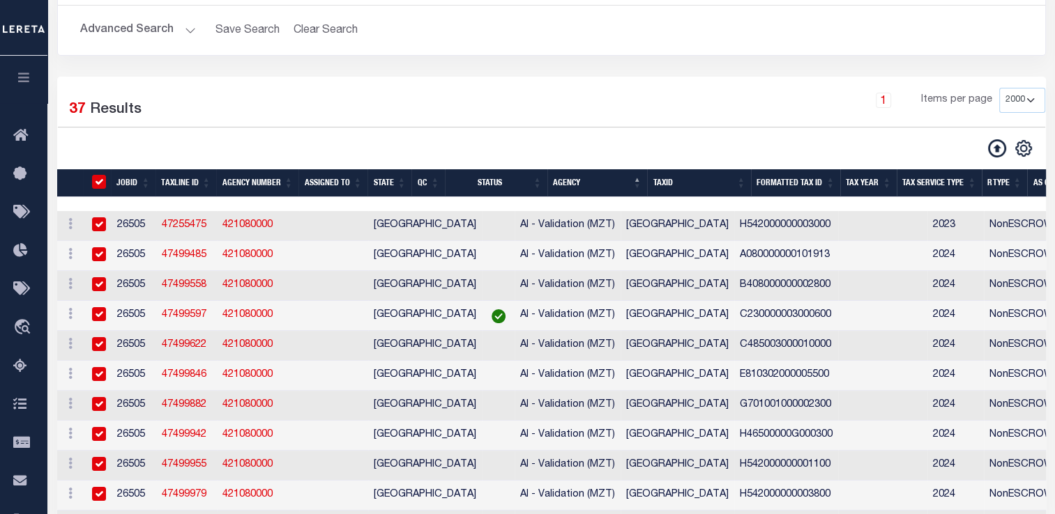
checkbox input "true"
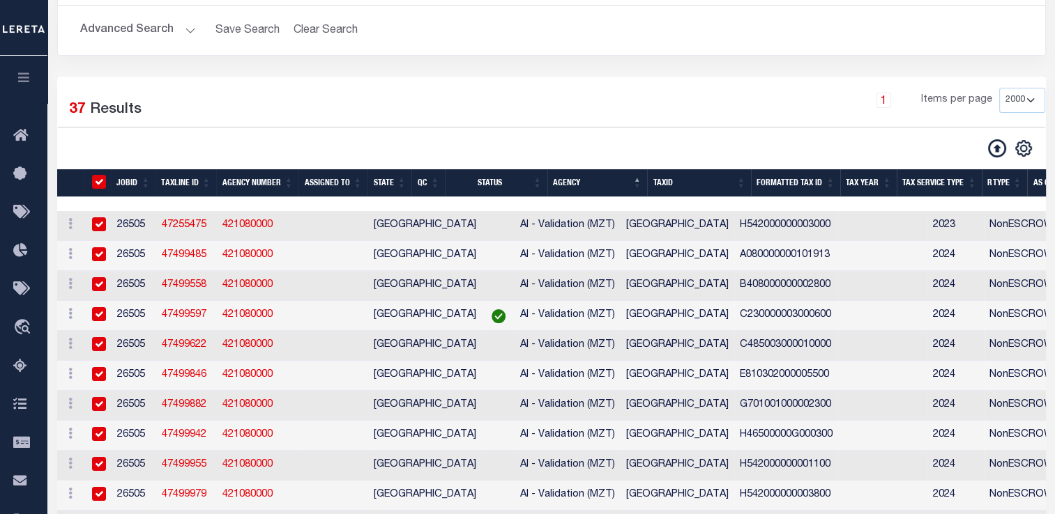
checkbox input "true"
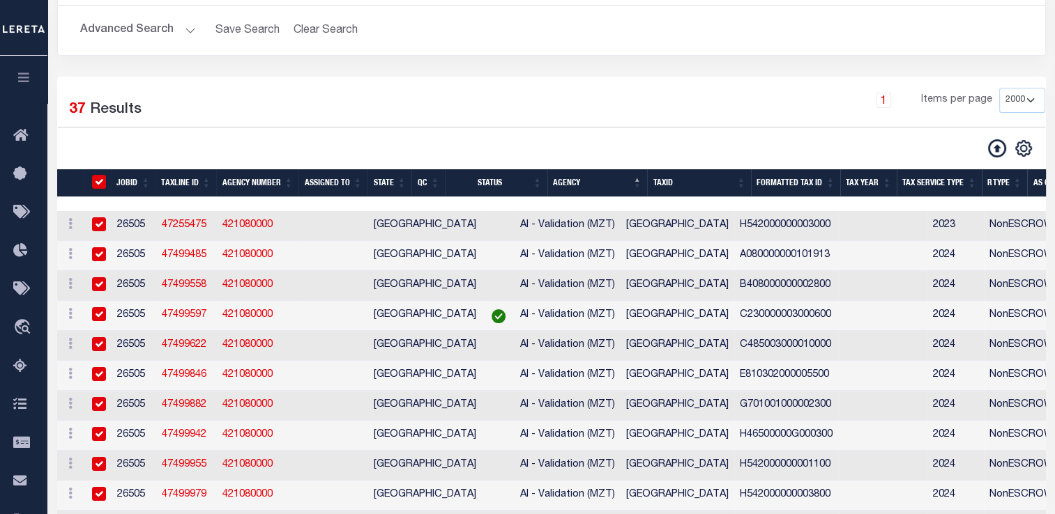
checkbox input "true"
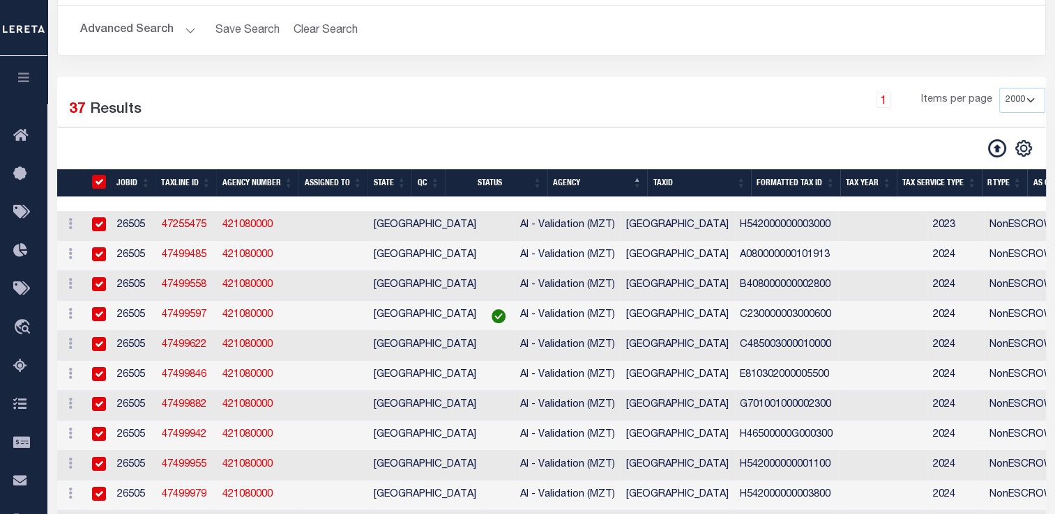
checkbox input "true"
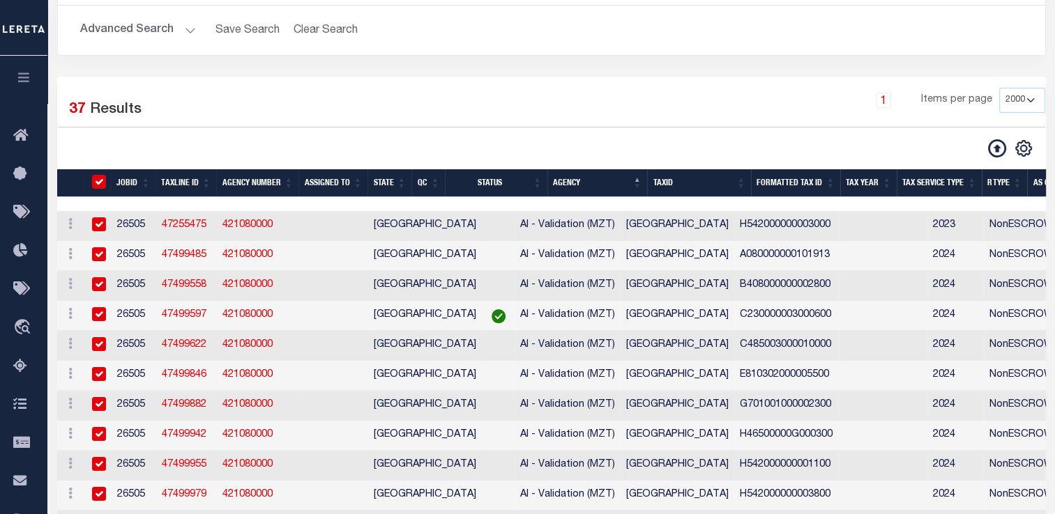
checkbox input "true"
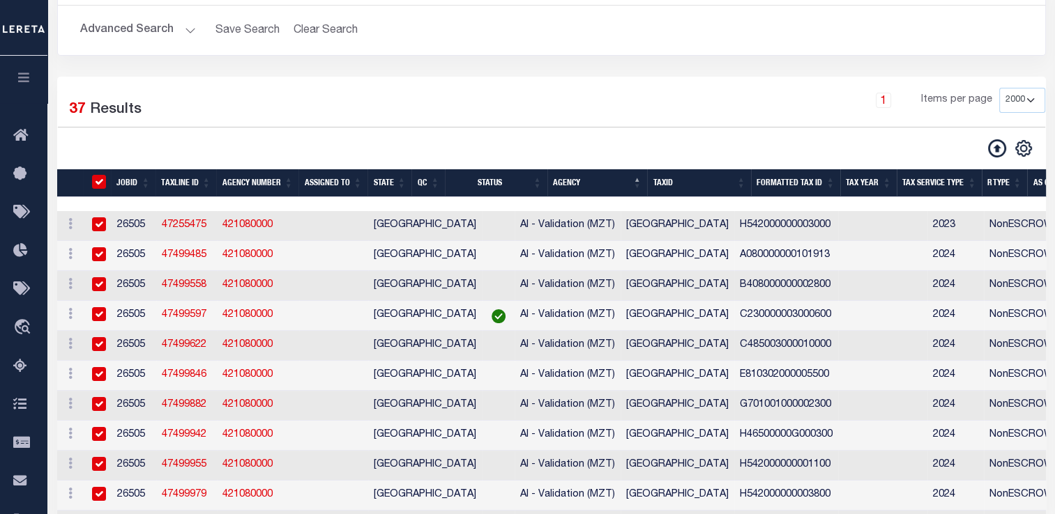
checkbox input "true"
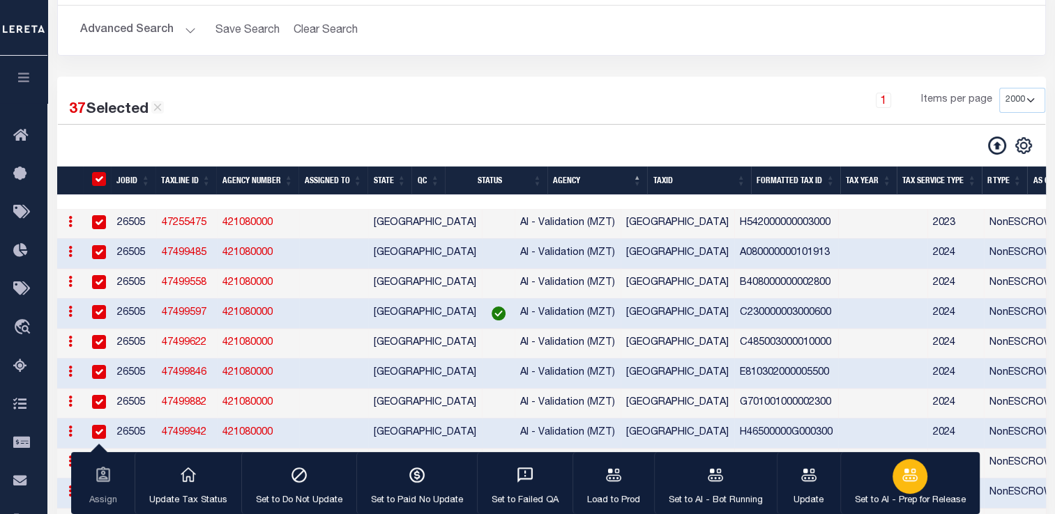
click at [901, 488] on div "button" at bounding box center [909, 476] width 35 height 35
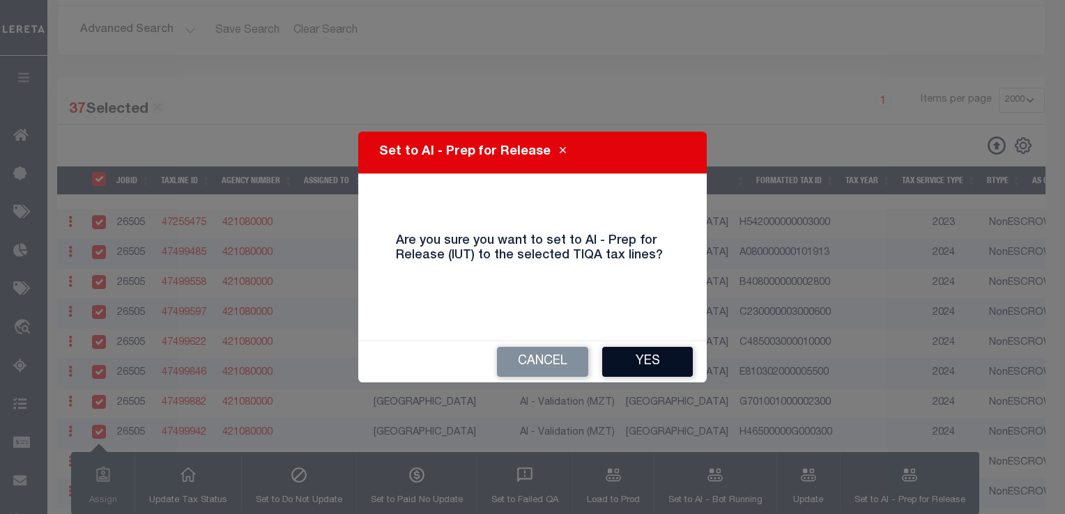
click at [658, 355] on button "Yes" at bounding box center [647, 362] width 91 height 30
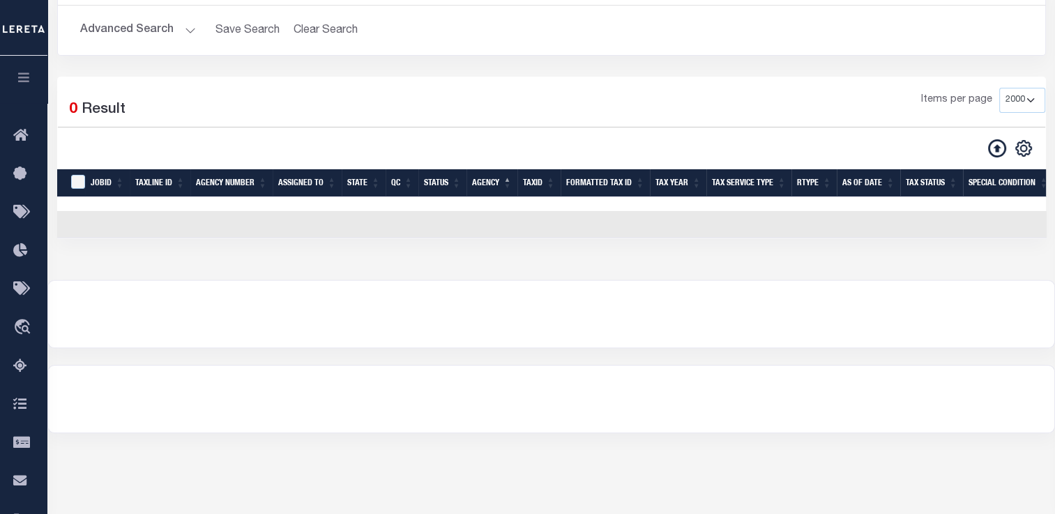
scroll to position [0, 0]
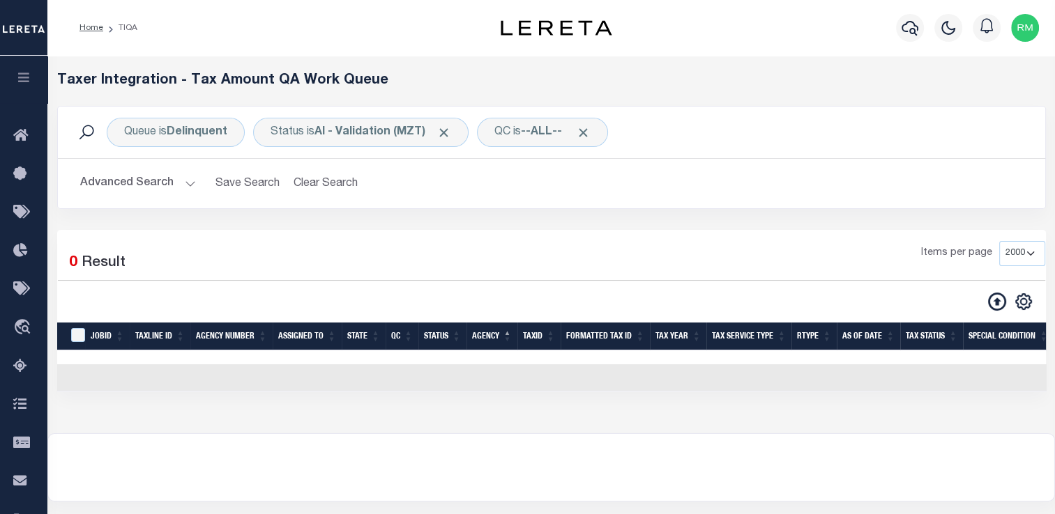
click at [180, 180] on button "Advanced Search" at bounding box center [138, 183] width 116 height 27
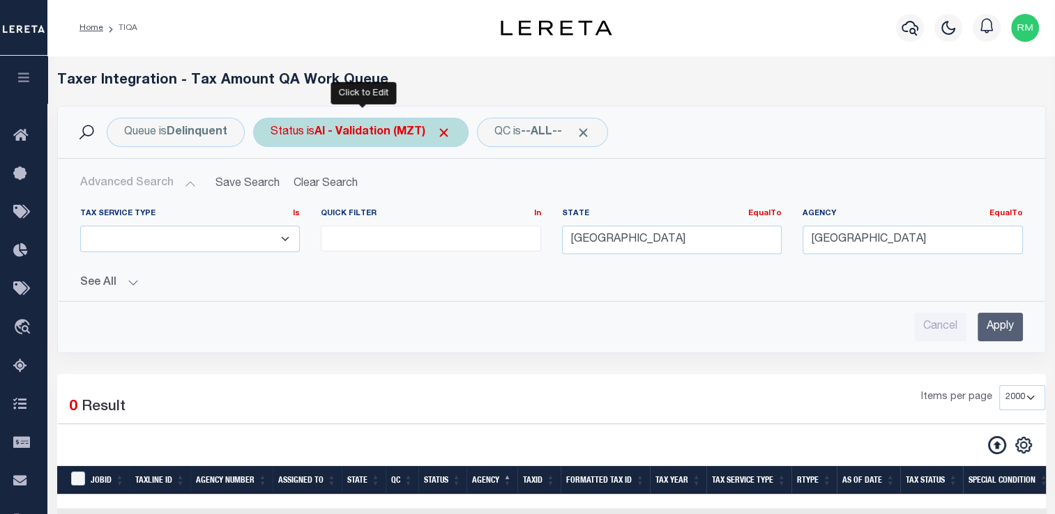
click at [323, 139] on div "Status is AI - Validation (MZT)" at bounding box center [360, 132] width 215 height 29
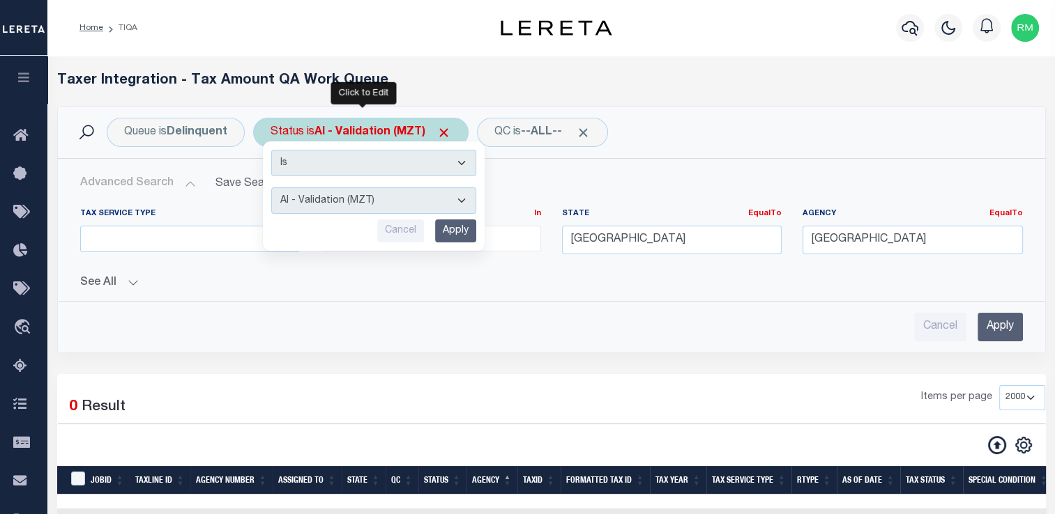
click at [314, 213] on select "AI - Bot Exception (ERR) AI - Bot Running (PLA) AI - Failed QA (FQA) AI - Prep …" at bounding box center [373, 201] width 205 height 26
select select "ERR"
click at [271, 188] on select "AI - Bot Exception (ERR) AI - Bot Running (PLA) AI - Failed QA (FQA) AI - Prep …" at bounding box center [373, 201] width 205 height 26
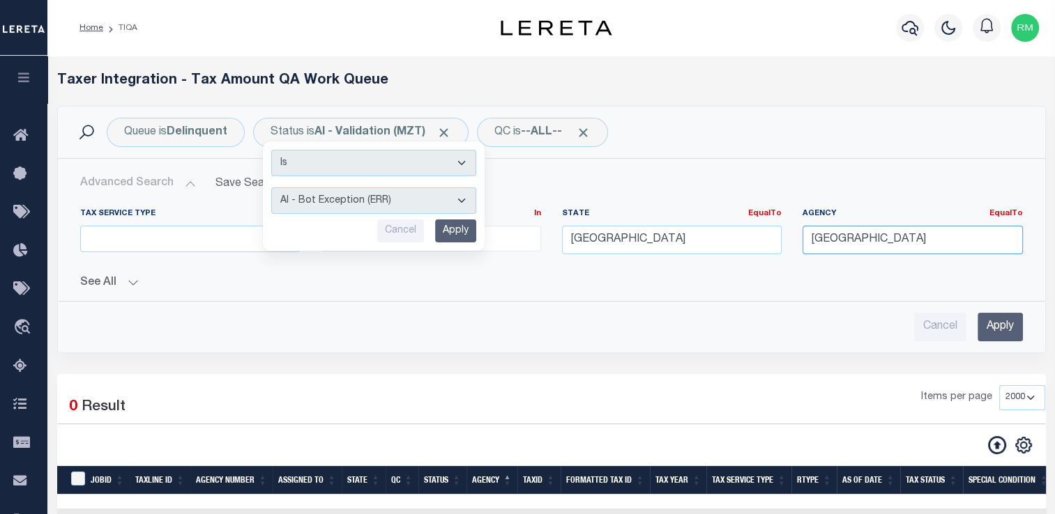
drag, startPoint x: 926, startPoint y: 244, endPoint x: 698, endPoint y: 205, distance: 230.6
click at [698, 205] on div "Tax Service Type Is Is Contains ESCROW NonESCROW Quick Filter In In [GEOGRAPHIC…" at bounding box center [552, 243] width 986 height 93
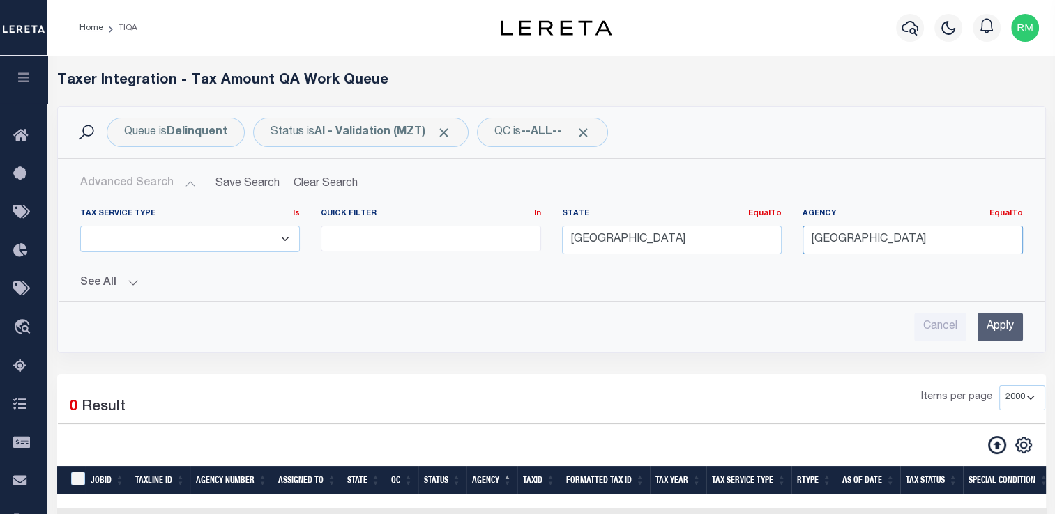
type input "\"
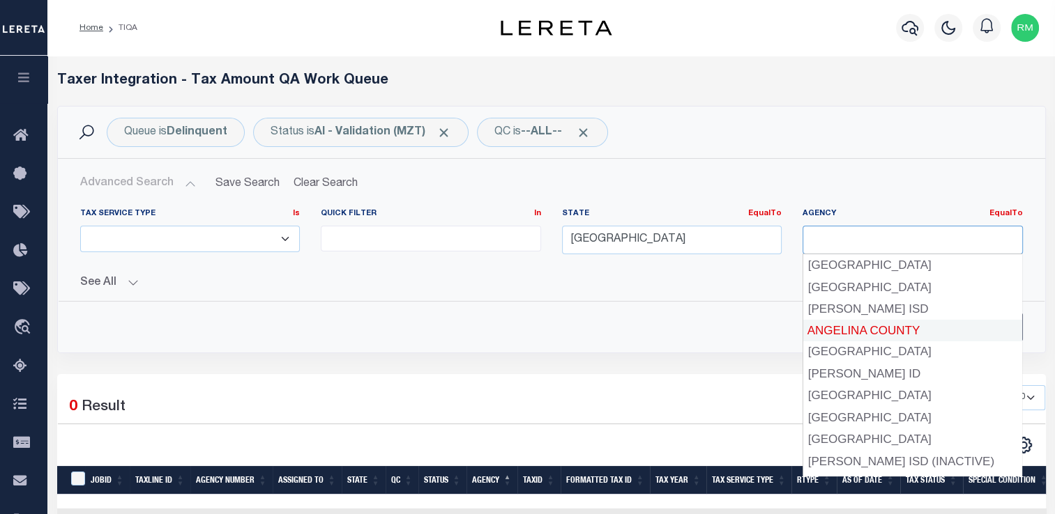
click at [988, 330] on div "ANGELINA COUNTY" at bounding box center [912, 331] width 220 height 22
type input "ANGELINA COUNTY"
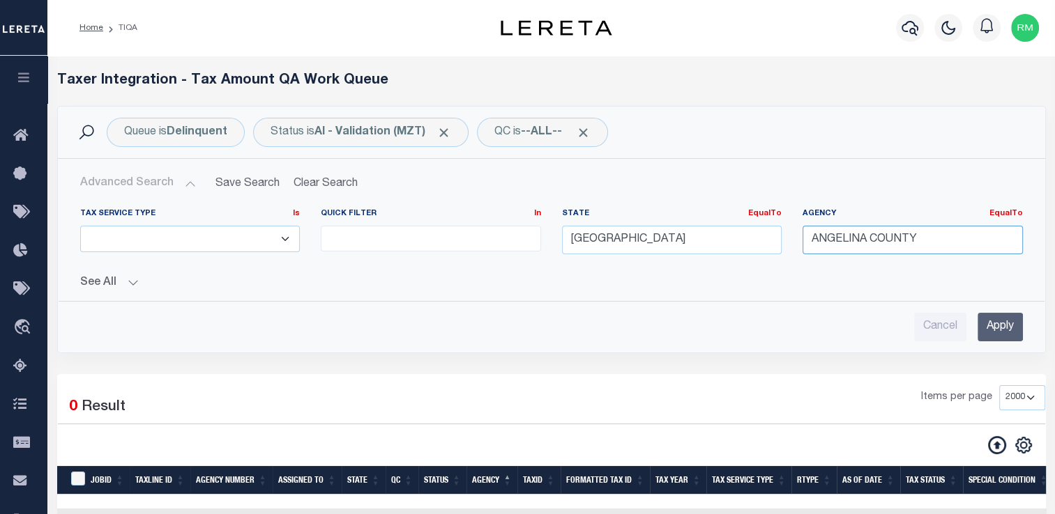
drag, startPoint x: 885, startPoint y: 234, endPoint x: 633, endPoint y: 233, distance: 251.6
click at [633, 233] on div "Tax Service Type Is Is Contains ESCROW NonESCROW Quick Filter In In View Only L…" at bounding box center [551, 236] width 963 height 57
click at [668, 314] on div "Cancel Apply" at bounding box center [551, 327] width 942 height 29
click at [990, 326] on input "Apply" at bounding box center [999, 327] width 45 height 29
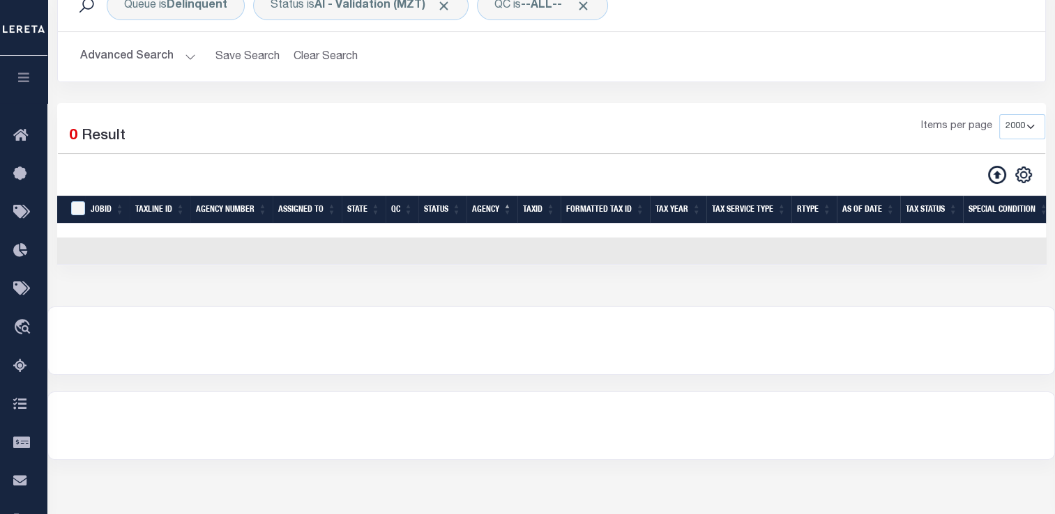
scroll to position [128, 0]
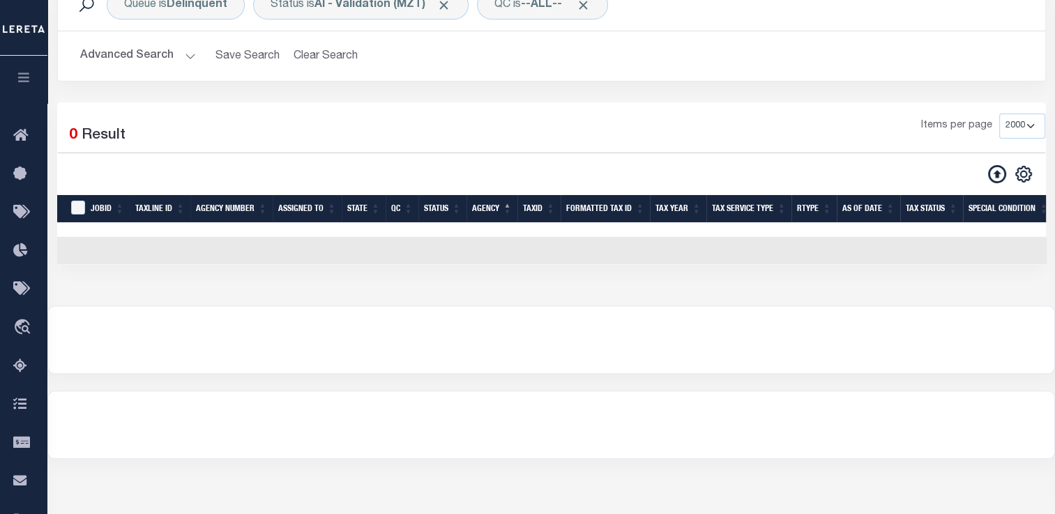
click at [139, 54] on button "Advanced Search" at bounding box center [138, 56] width 116 height 27
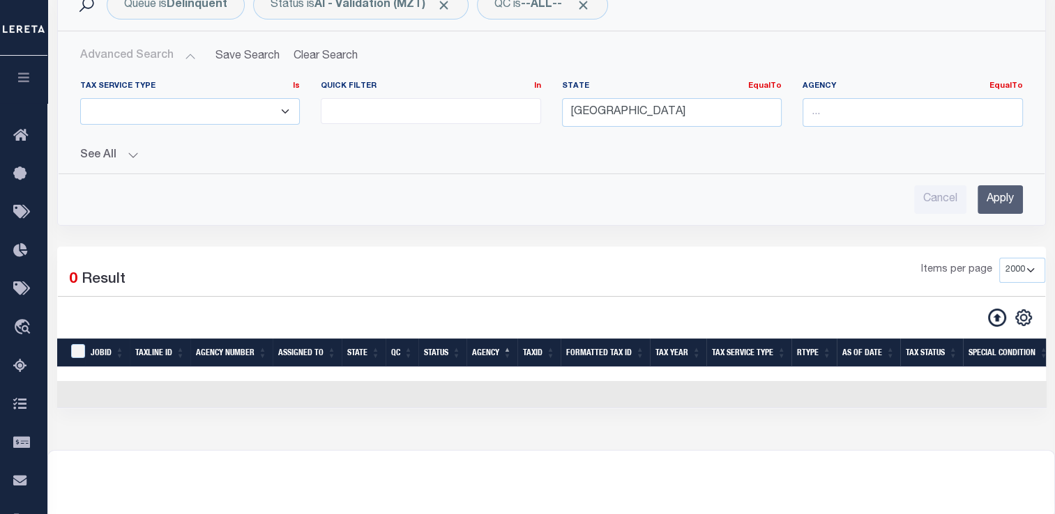
click at [123, 150] on button "See All" at bounding box center [551, 155] width 942 height 13
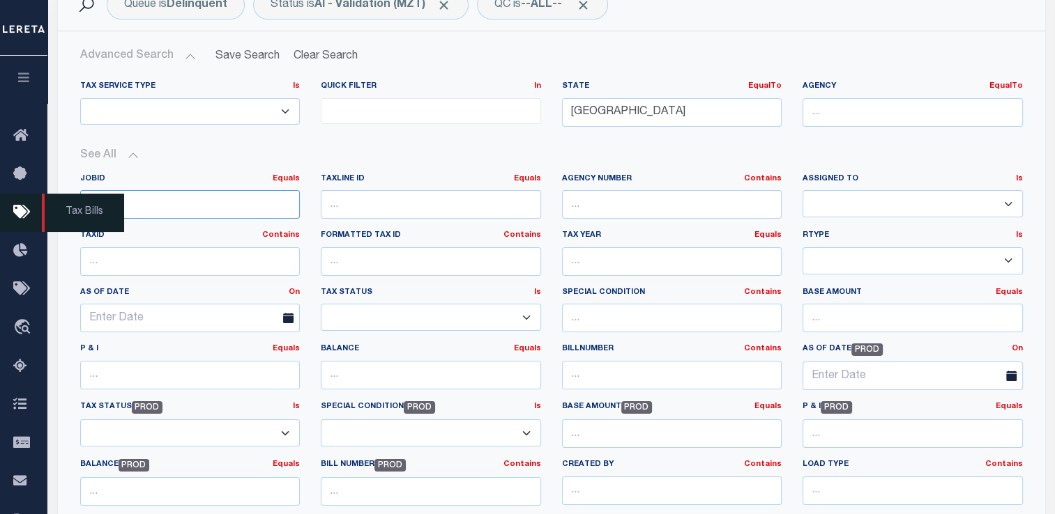
drag, startPoint x: 142, startPoint y: 196, endPoint x: 31, endPoint y: 200, distance: 111.6
click at [31, 200] on div "Home TIQA Profile" at bounding box center [527, 457] width 1055 height 1171
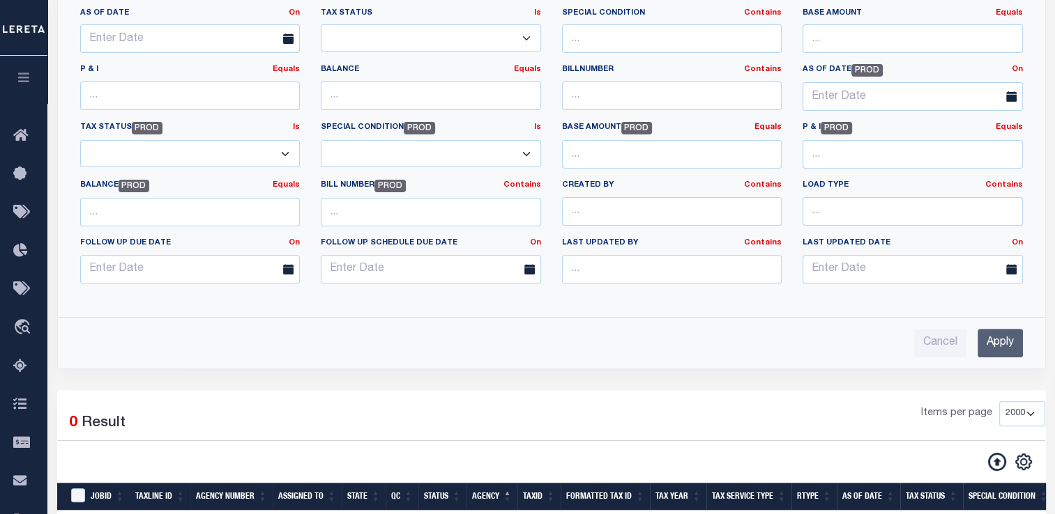
scroll to position [434, 0]
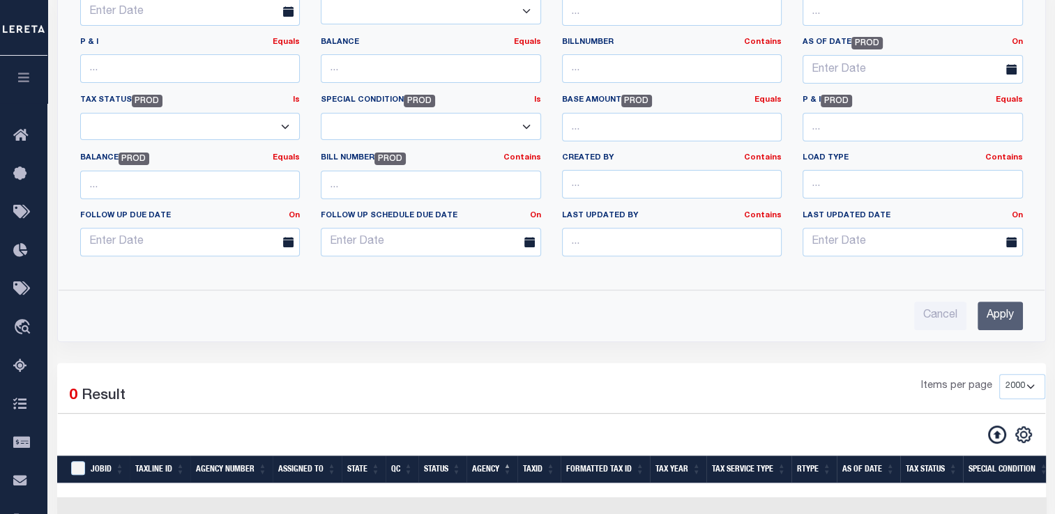
click at [1003, 317] on input "Apply" at bounding box center [999, 316] width 45 height 29
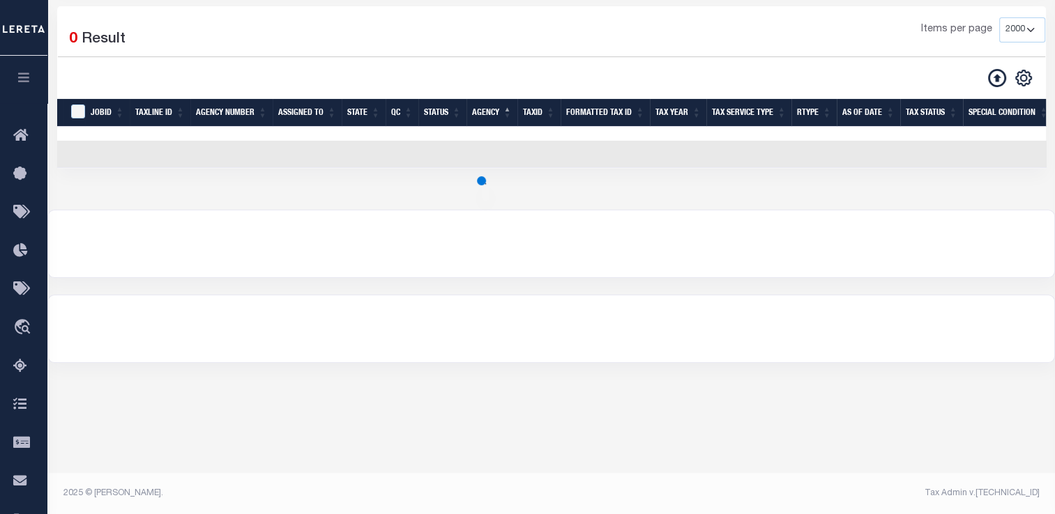
scroll to position [87, 0]
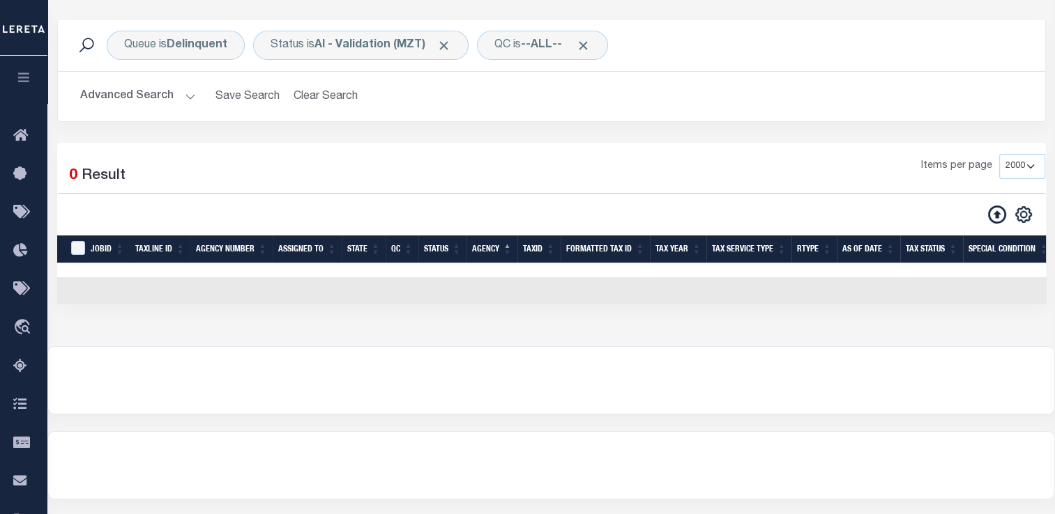
click at [159, 97] on button "Advanced Search" at bounding box center [138, 96] width 116 height 27
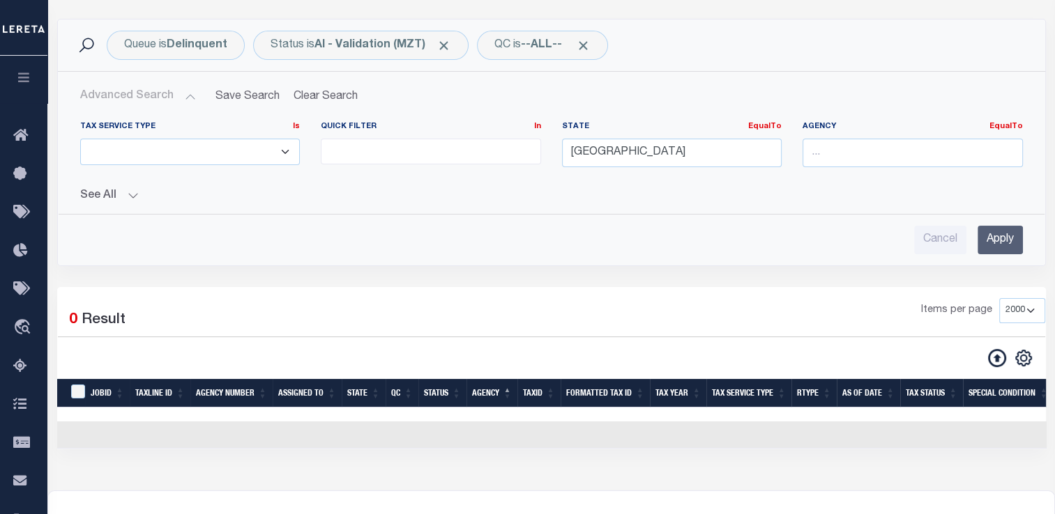
drag, startPoint x: 997, startPoint y: 244, endPoint x: 568, endPoint y: 314, distance: 434.4
click at [568, 314] on div "Queue is Delinquent Status is AI - Validation (MZT) Is Contains AI - Bot Except…" at bounding box center [551, 234] width 988 height 430
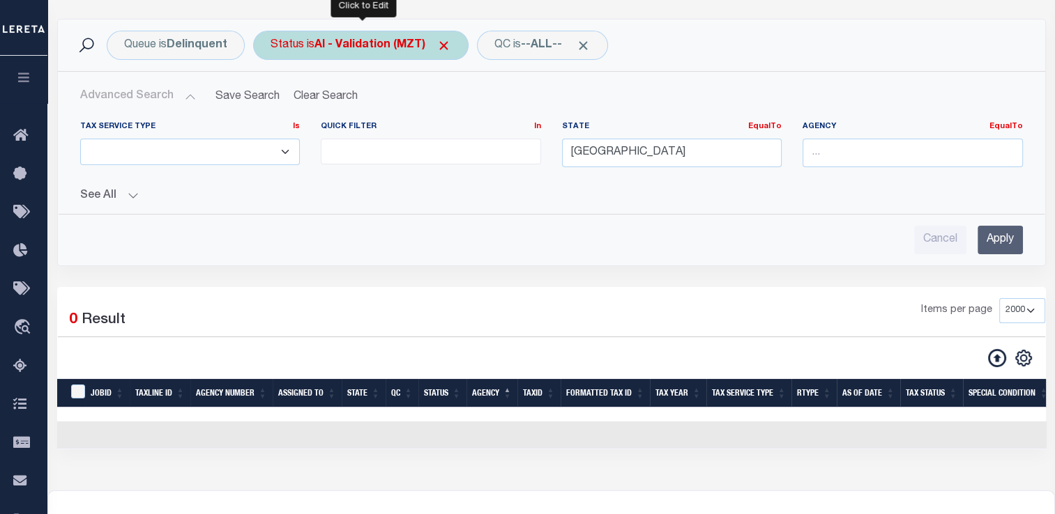
click at [373, 59] on div "Status is AI - Validation (MZT) Is Contains AI - Bot Exception (ERR) AI - Bot R…" at bounding box center [360, 45] width 215 height 29
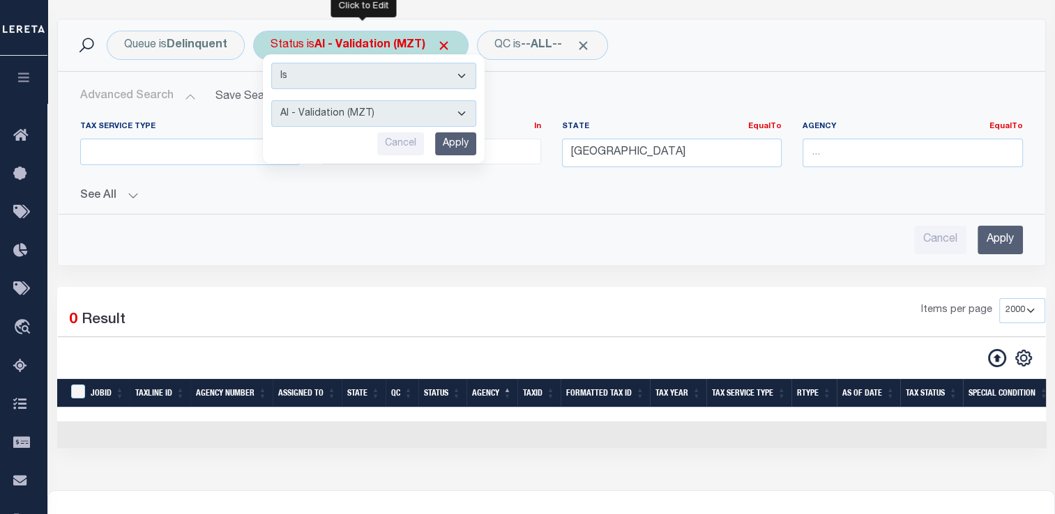
click at [371, 115] on select "AI - Bot Exception (ERR) AI - Bot Running (PLA) AI - Failed QA (FQA) AI - Prep …" at bounding box center [373, 113] width 205 height 26
select select "ERR"
click at [271, 100] on select "AI - Bot Exception (ERR) AI - Bot Running (PLA) AI - Failed QA (FQA) AI - Prep …" at bounding box center [373, 113] width 205 height 26
click at [455, 142] on input "Apply" at bounding box center [455, 143] width 41 height 23
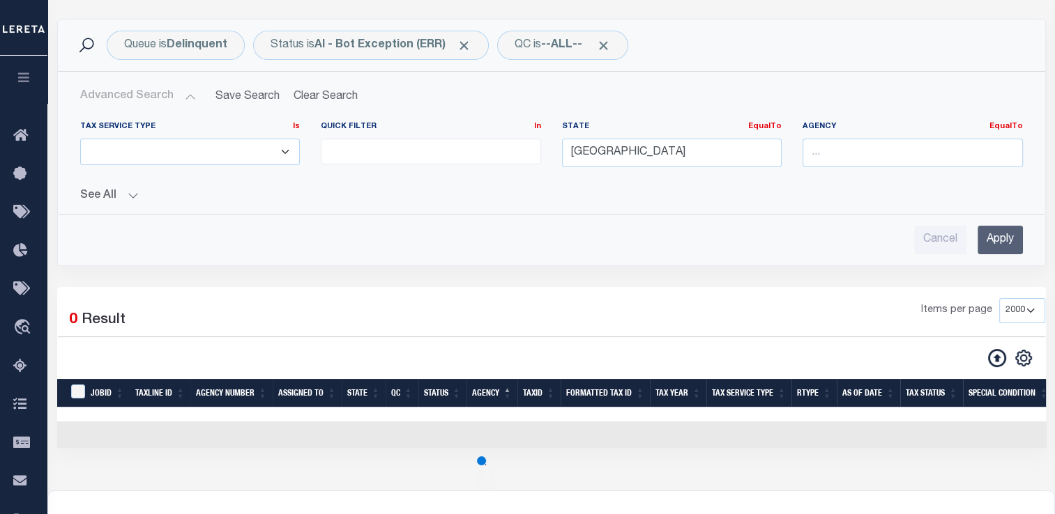
click at [1007, 246] on input "Apply" at bounding box center [999, 240] width 45 height 29
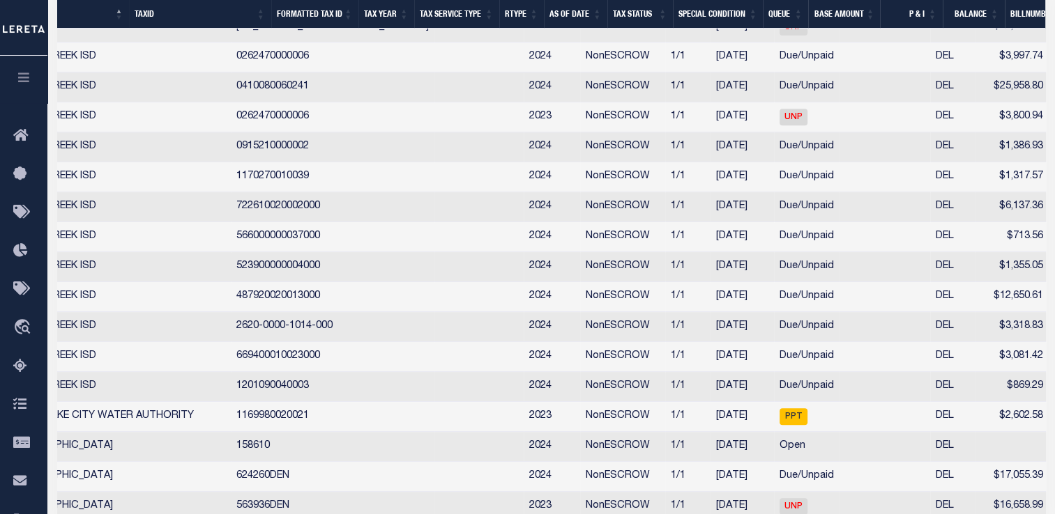
scroll to position [0, 689]
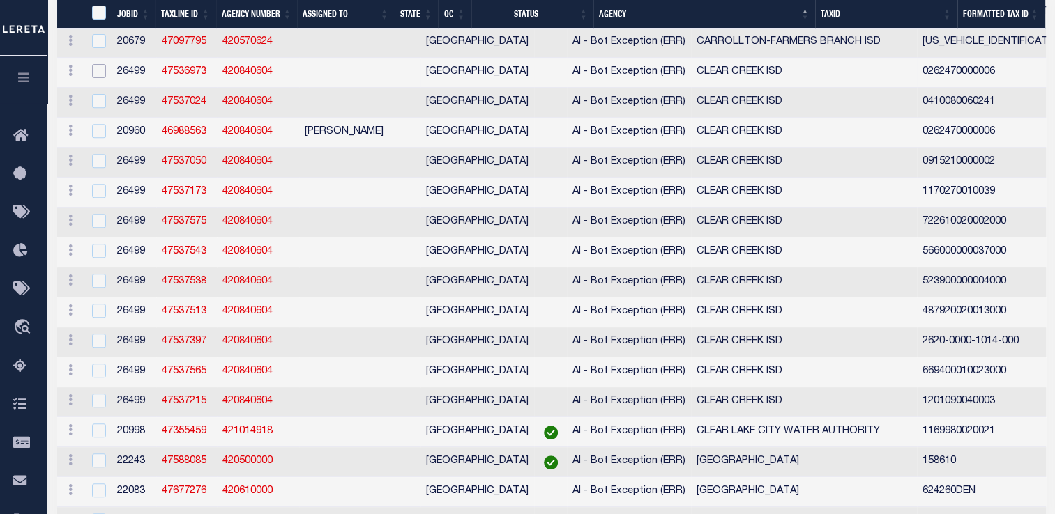
click at [103, 78] on input "checkbox" at bounding box center [99, 71] width 14 height 14
checkbox input "true"
checkbox input "false"
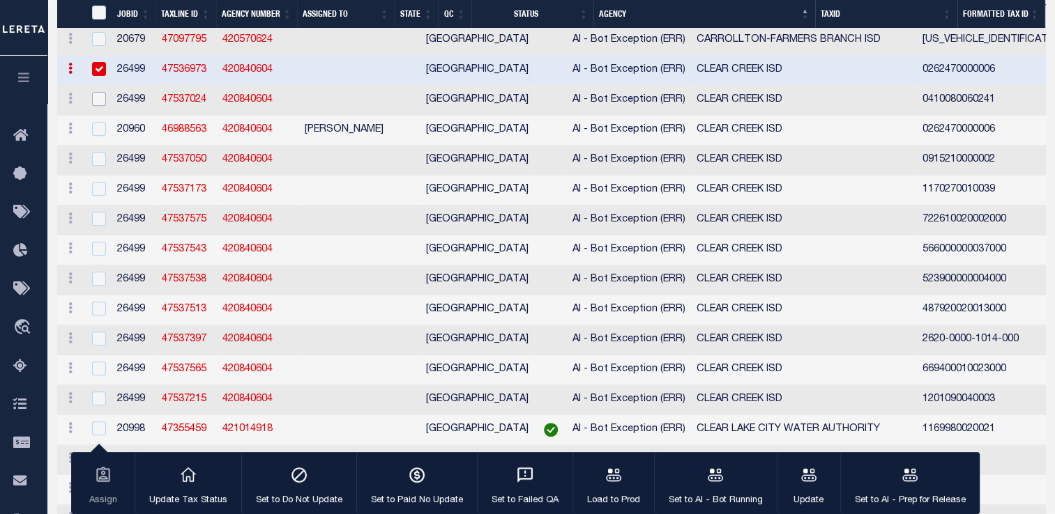
click at [100, 106] on input "checkbox" at bounding box center [99, 99] width 14 height 14
checkbox input "true"
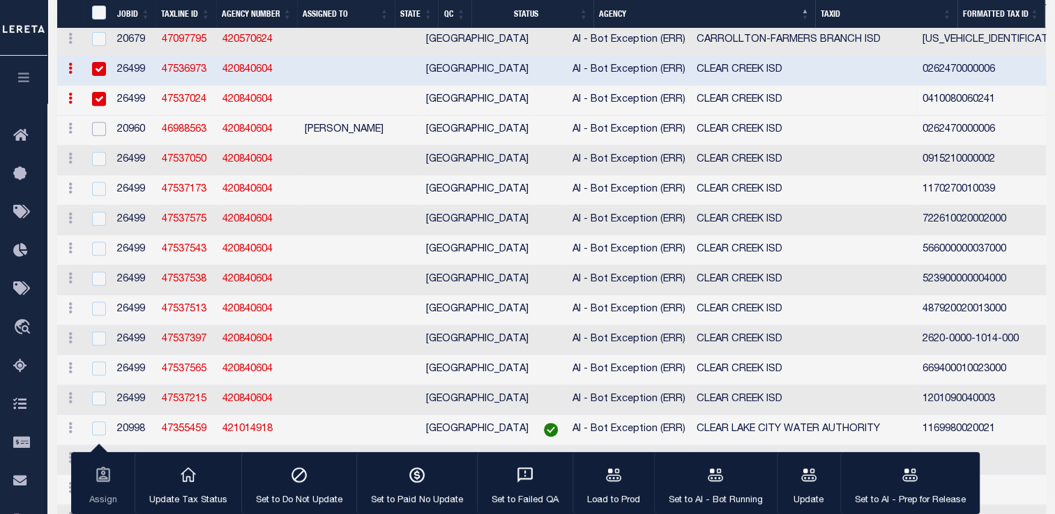
click at [98, 130] on input "checkbox" at bounding box center [99, 129] width 14 height 14
checkbox input "true"
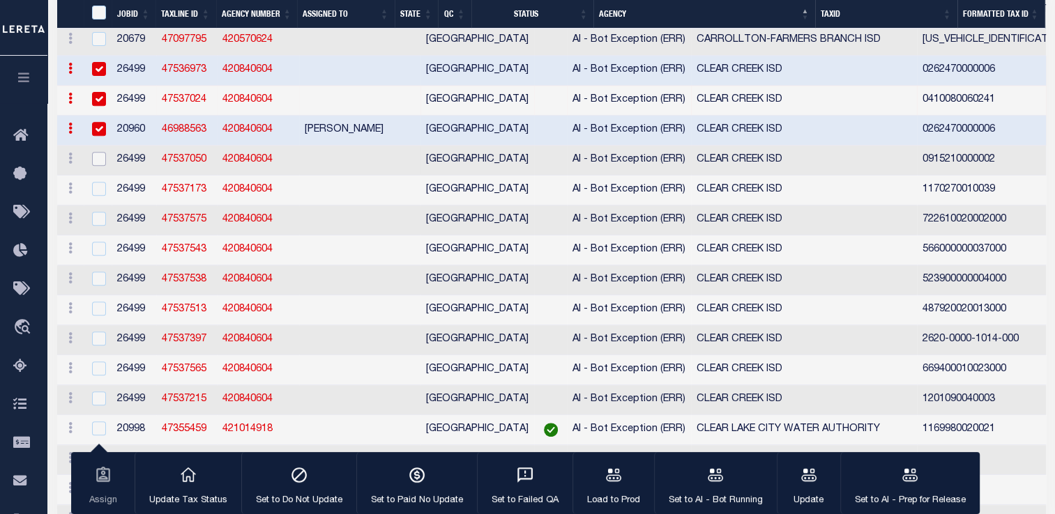
click at [100, 166] on input "checkbox" at bounding box center [99, 159] width 14 height 14
checkbox input "true"
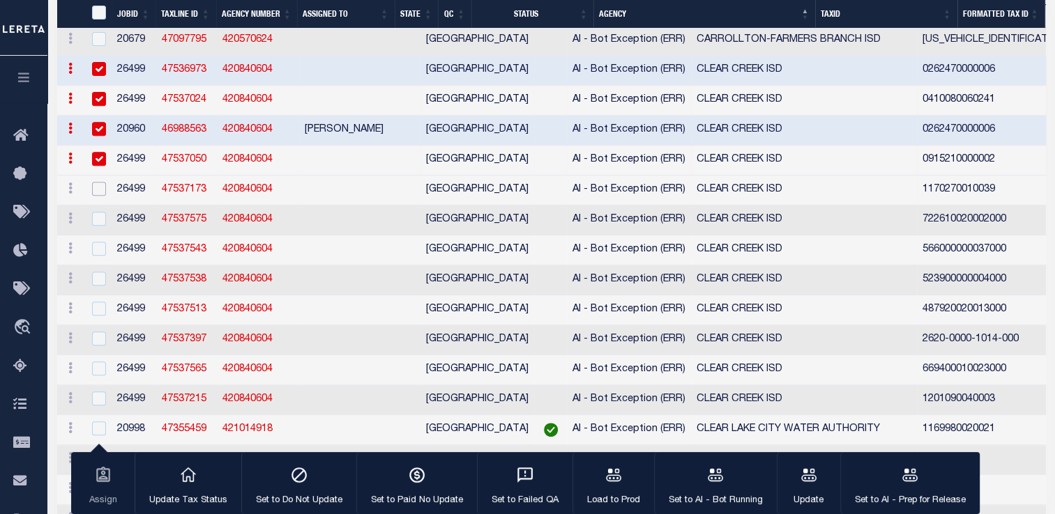
click at [98, 196] on input "checkbox" at bounding box center [99, 189] width 14 height 14
checkbox input "true"
click at [97, 226] on input "checkbox" at bounding box center [99, 219] width 14 height 14
checkbox input "true"
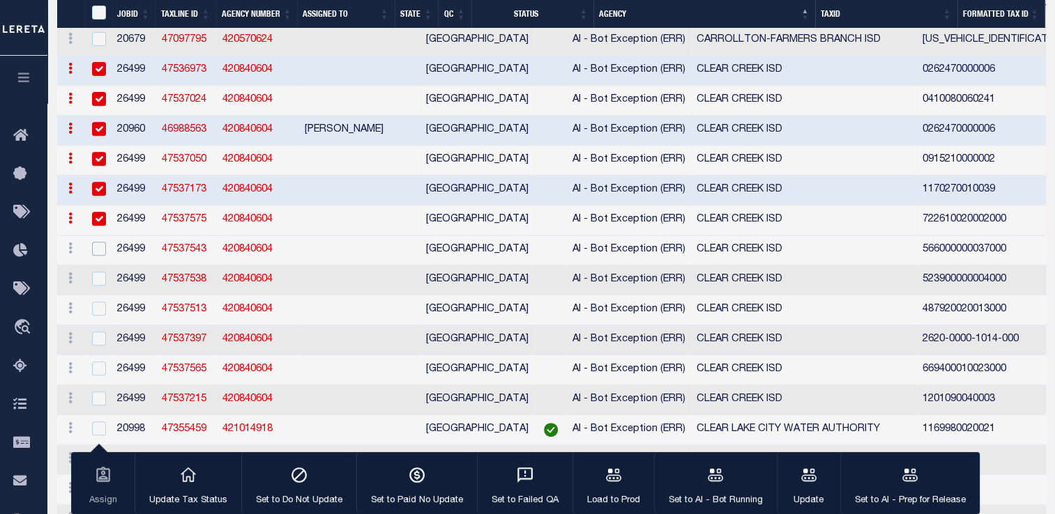
click at [98, 256] on input "checkbox" at bounding box center [99, 249] width 14 height 14
checkbox input "true"
click at [99, 286] on input "checkbox" at bounding box center [99, 279] width 14 height 14
checkbox input "true"
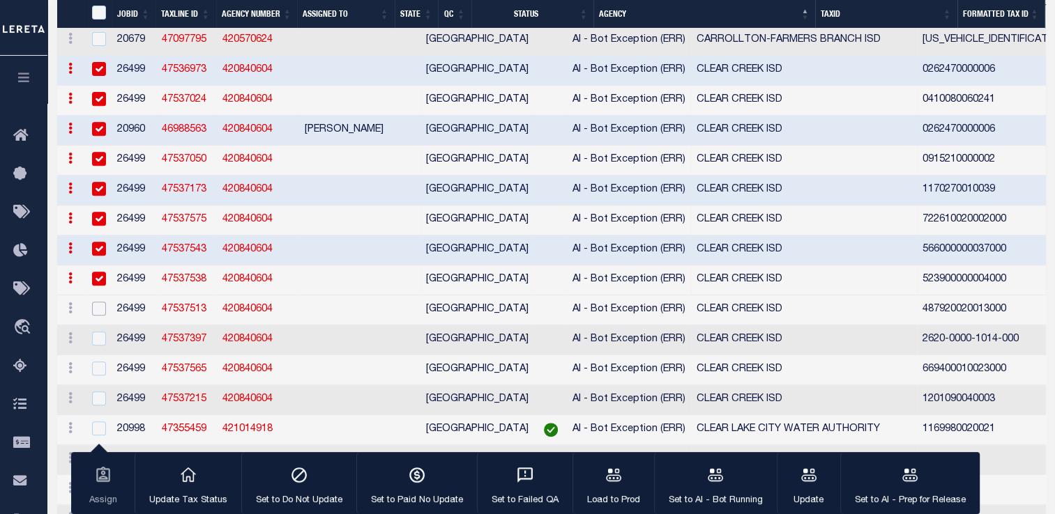
click at [98, 316] on input "checkbox" at bounding box center [99, 309] width 14 height 14
checkbox input "true"
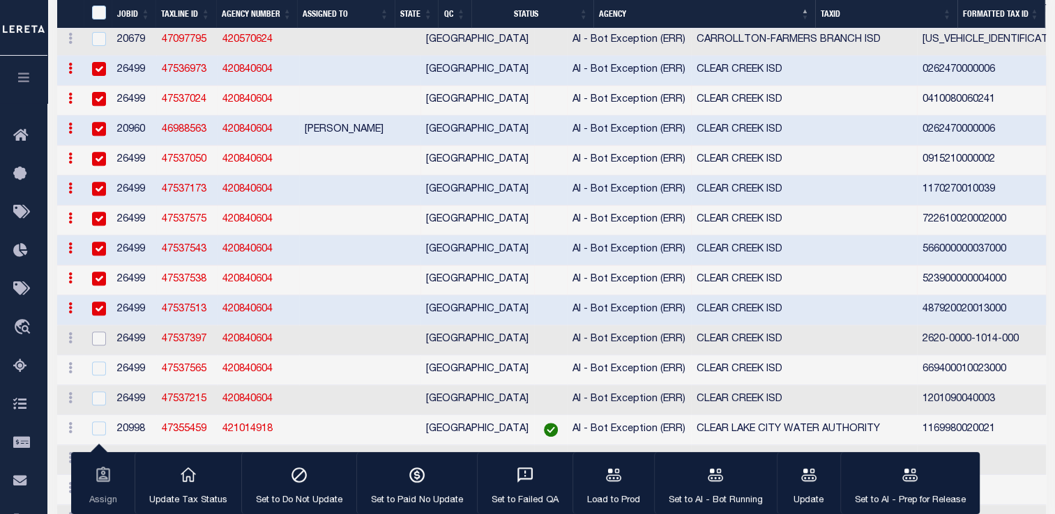
click at [98, 346] on input "checkbox" at bounding box center [99, 339] width 14 height 14
checkbox input "true"
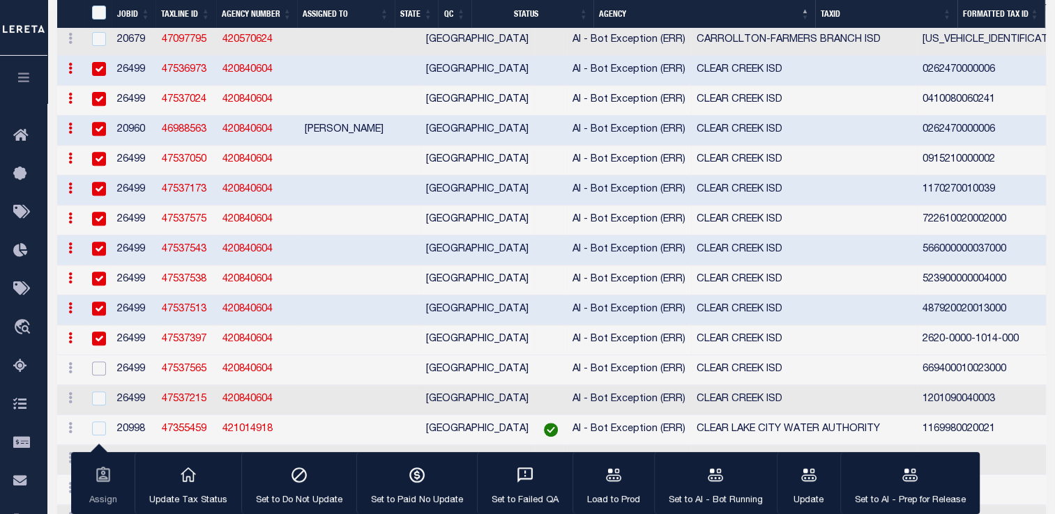
click at [97, 376] on input "checkbox" at bounding box center [99, 369] width 14 height 14
checkbox input "true"
click at [98, 406] on input "checkbox" at bounding box center [99, 399] width 14 height 14
checkbox input "true"
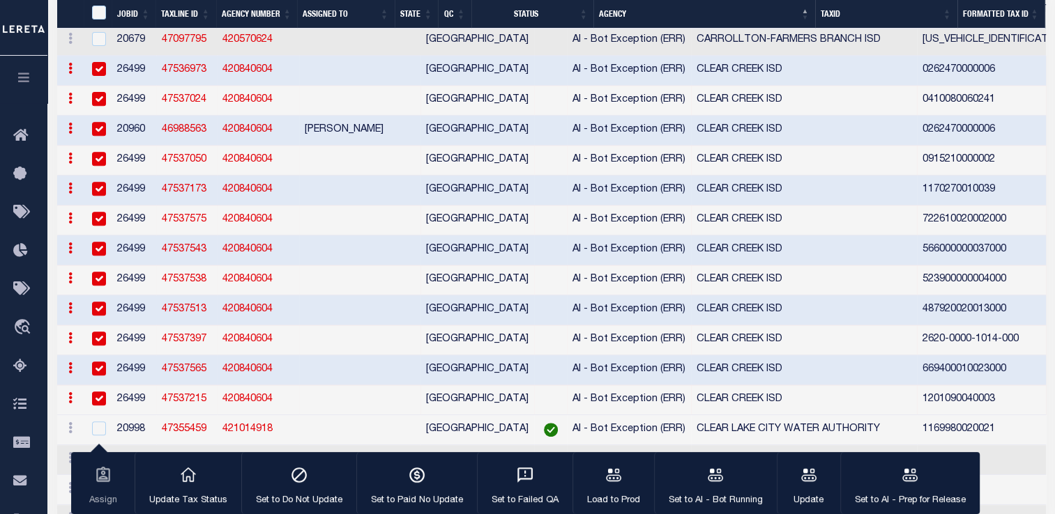
checkbox input "true"
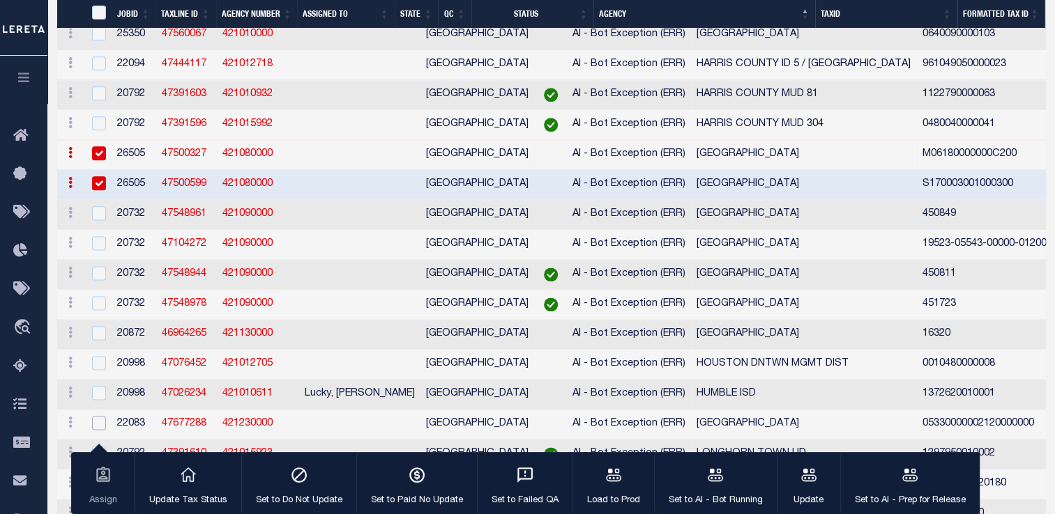
click at [100, 416] on input "checkbox" at bounding box center [99, 423] width 14 height 14
checkbox input "true"
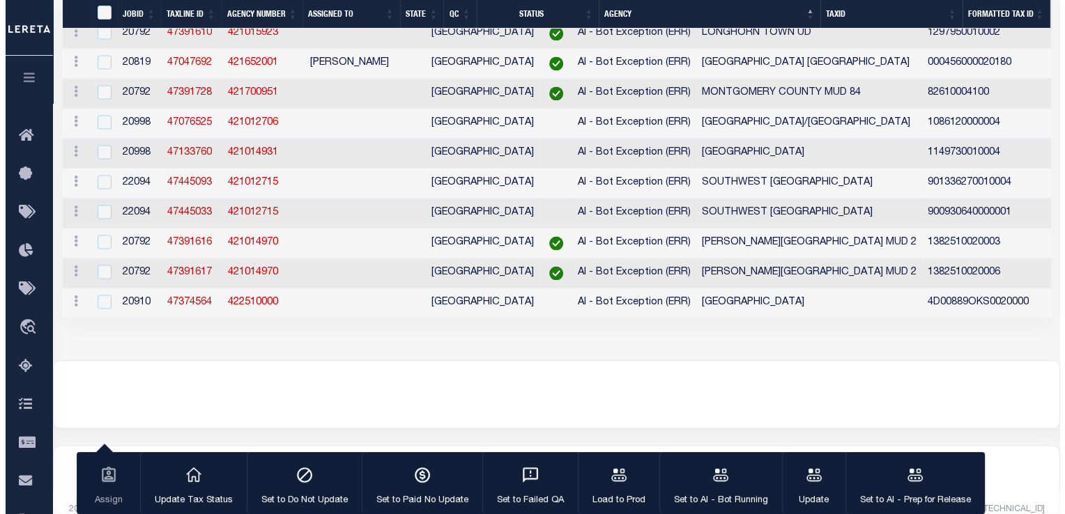
scroll to position [2200, 0]
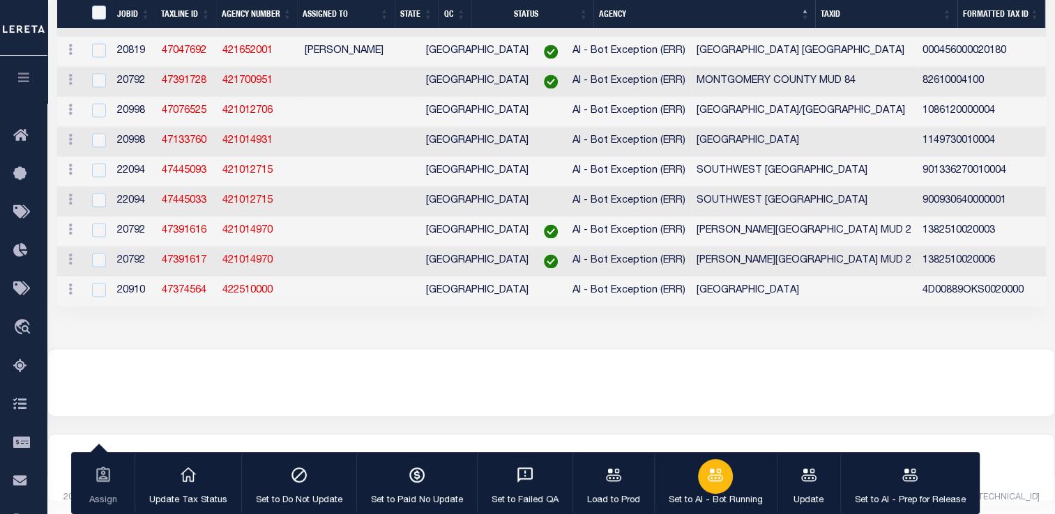
click at [712, 477] on icon "button" at bounding box center [714, 474] width 15 height 13
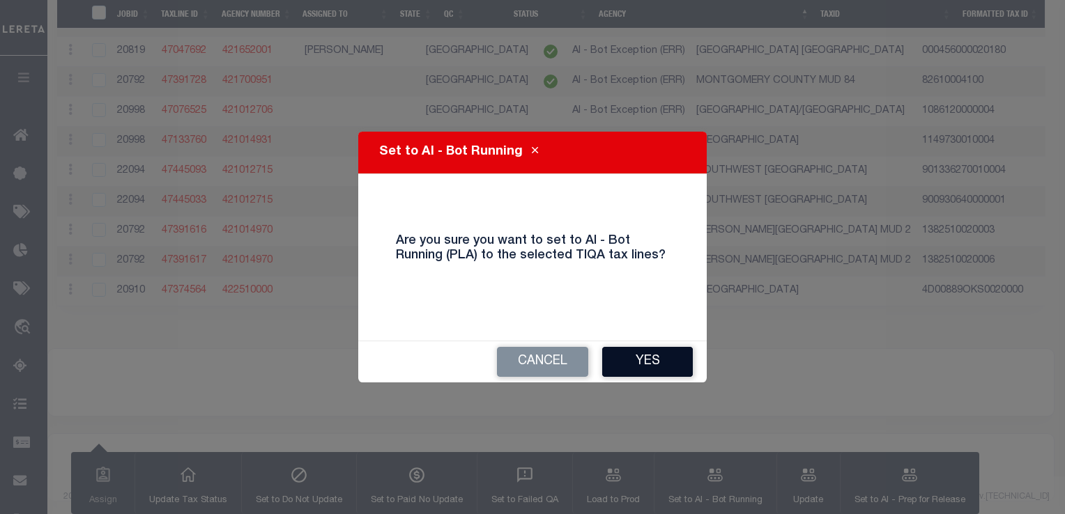
click at [656, 363] on button "Yes" at bounding box center [647, 362] width 91 height 30
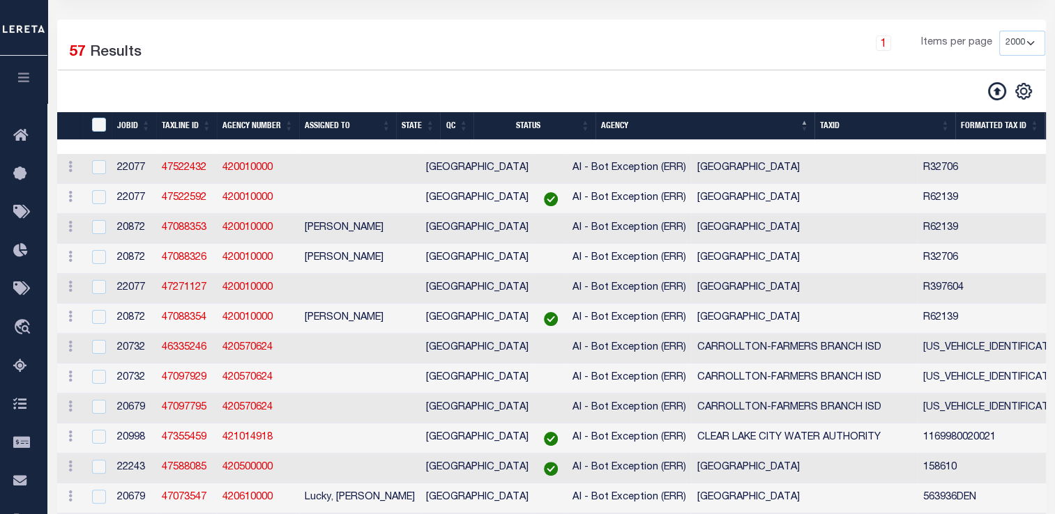
scroll to position [0, 0]
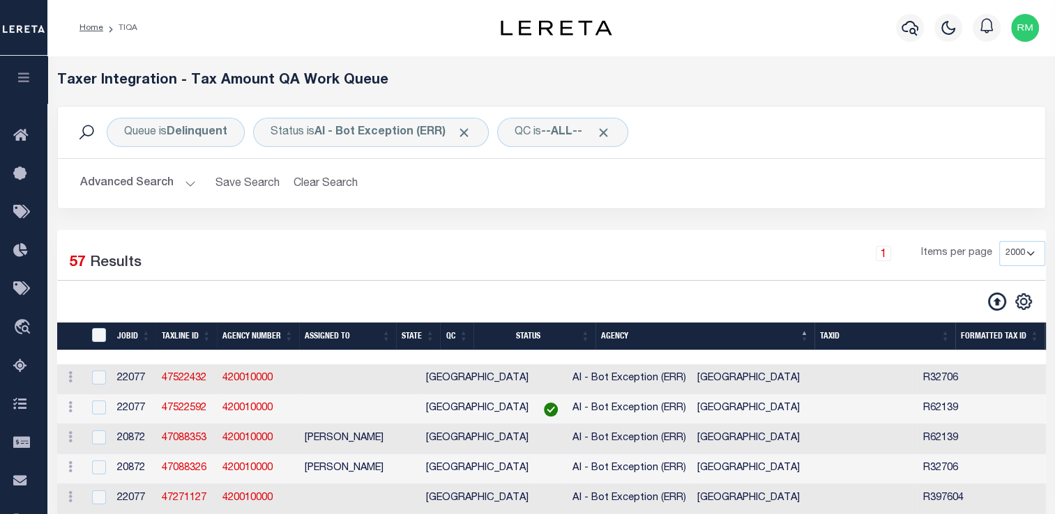
click at [184, 190] on button "Advanced Search" at bounding box center [138, 183] width 116 height 27
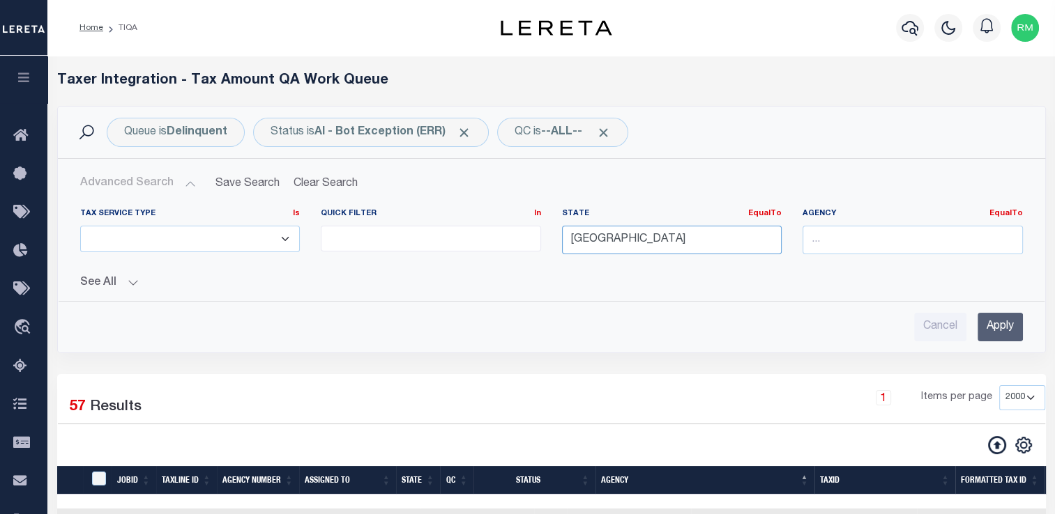
drag, startPoint x: 697, startPoint y: 244, endPoint x: 576, endPoint y: 234, distance: 121.0
click at [576, 234] on input "[GEOGRAPHIC_DATA]" at bounding box center [672, 240] width 220 height 29
type input "T"
click at [865, 361] on div "Queue is Delinquent Status is AI - Bot Exception (ERR) QC is --ALL-- Search Adv…" at bounding box center [551, 240] width 1009 height 268
click at [1007, 335] on input "Apply" at bounding box center [999, 327] width 45 height 29
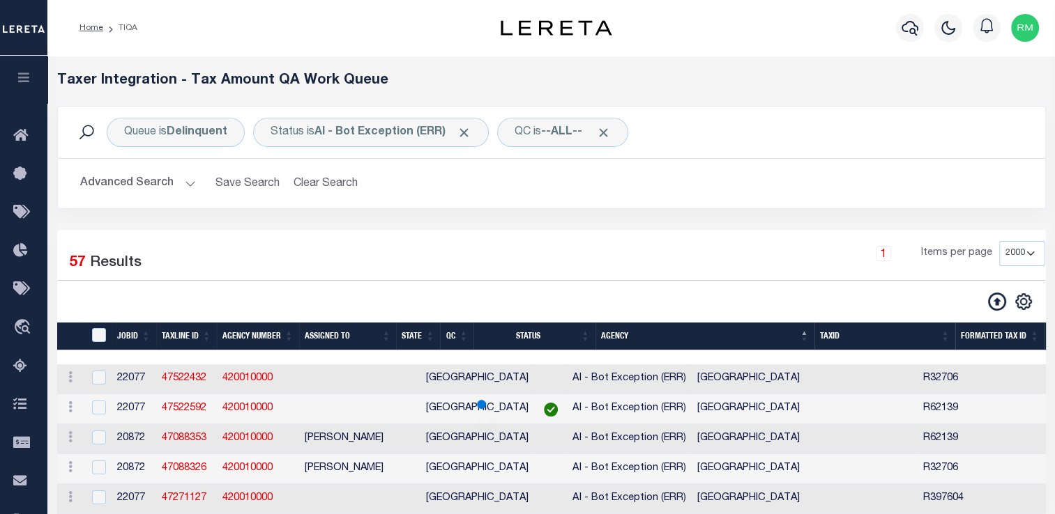
click at [179, 183] on button "Advanced Search" at bounding box center [138, 183] width 116 height 27
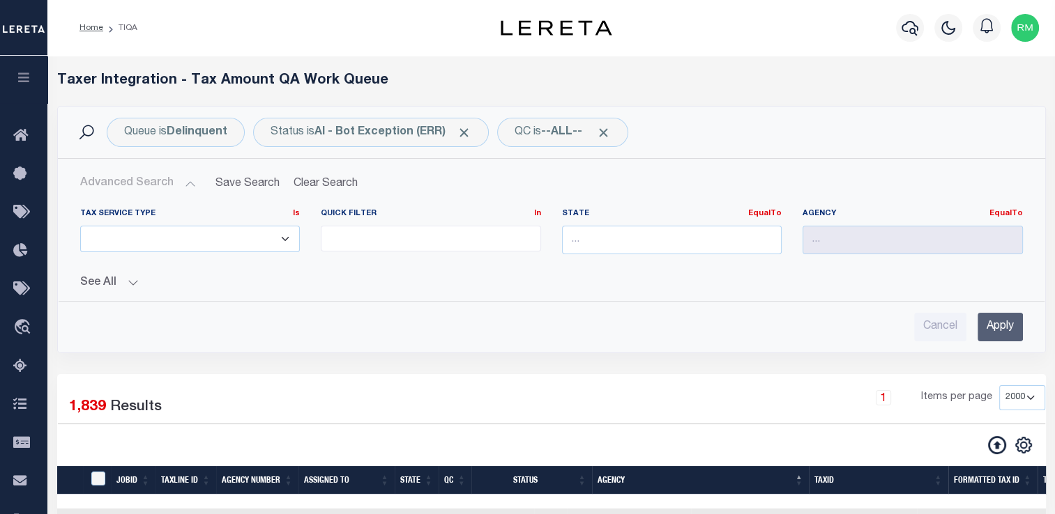
click at [577, 233] on input "text" at bounding box center [672, 240] width 220 height 29
click at [579, 240] on input "text" at bounding box center [672, 240] width 220 height 29
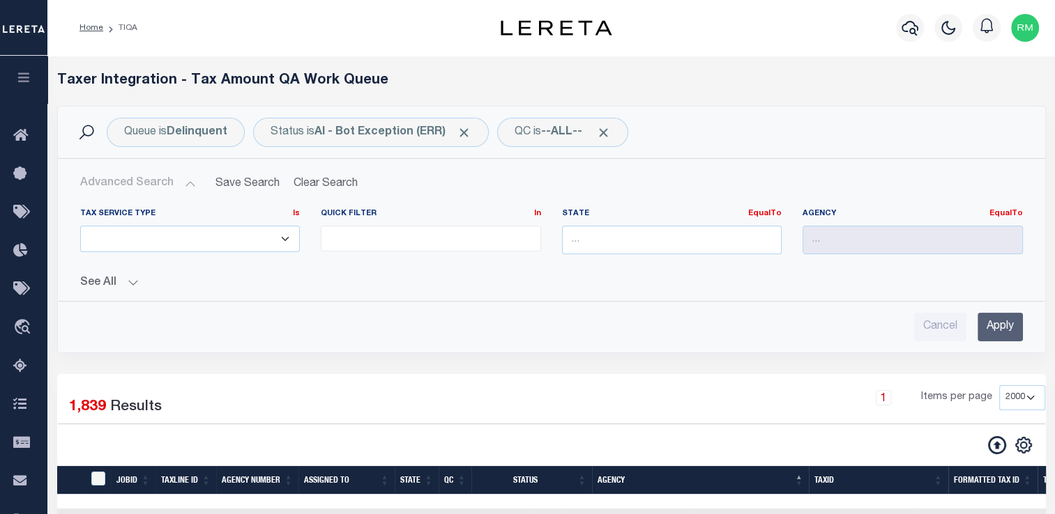
click at [624, 214] on label "State EqualTo Equals" at bounding box center [672, 214] width 220 height 12
click at [610, 254] on div "State EqualTo Equals" at bounding box center [671, 236] width 241 height 57
click at [610, 248] on input "text" at bounding box center [672, 240] width 220 height 29
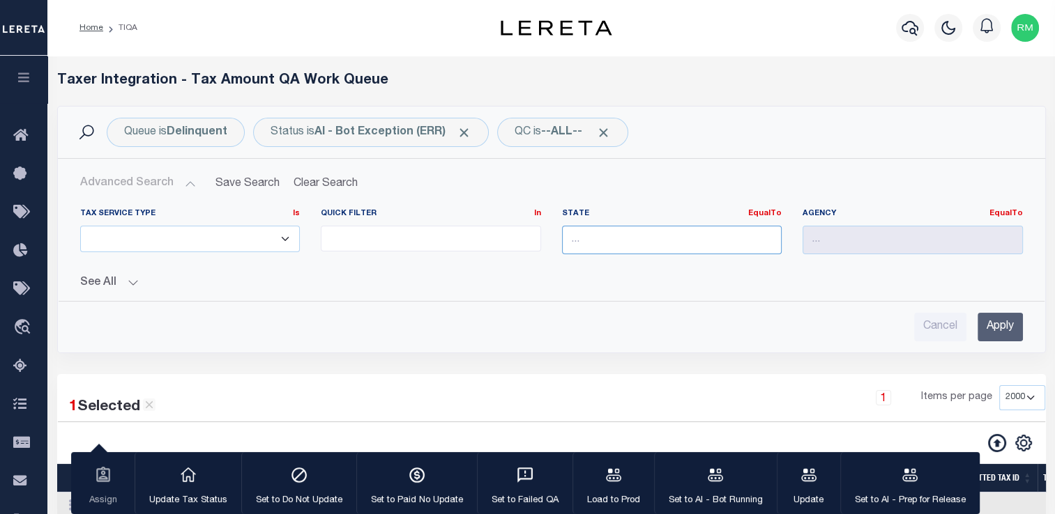
checkbox input "true"
click at [628, 262] on div "TN" at bounding box center [671, 265] width 220 height 22
click at [993, 329] on input "Apply" at bounding box center [999, 327] width 45 height 29
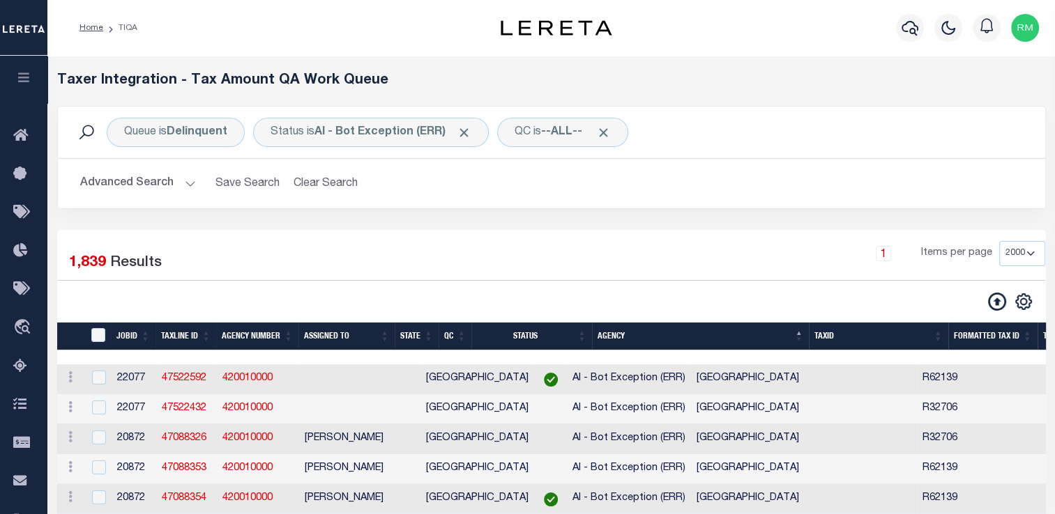
click at [28, 79] on icon "button" at bounding box center [24, 77] width 16 height 13
